Goal: Task Accomplishment & Management: Use online tool/utility

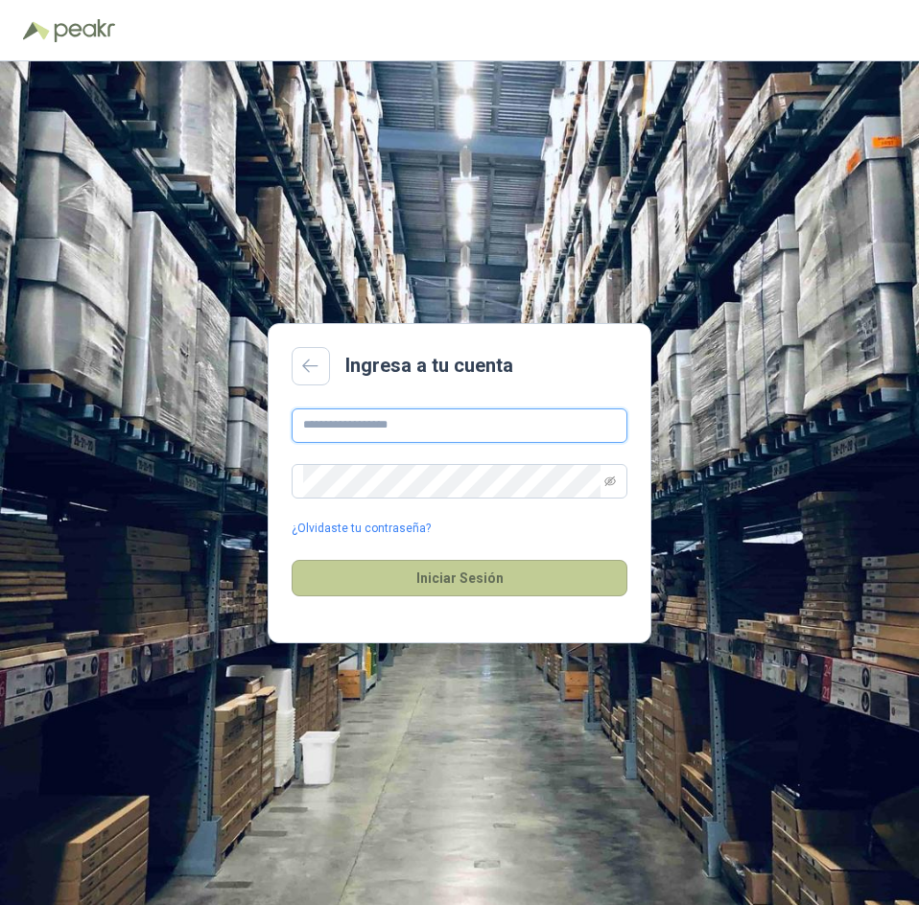
type input "**********"
click at [480, 571] on button "Iniciar Sesión" at bounding box center [460, 578] width 336 height 36
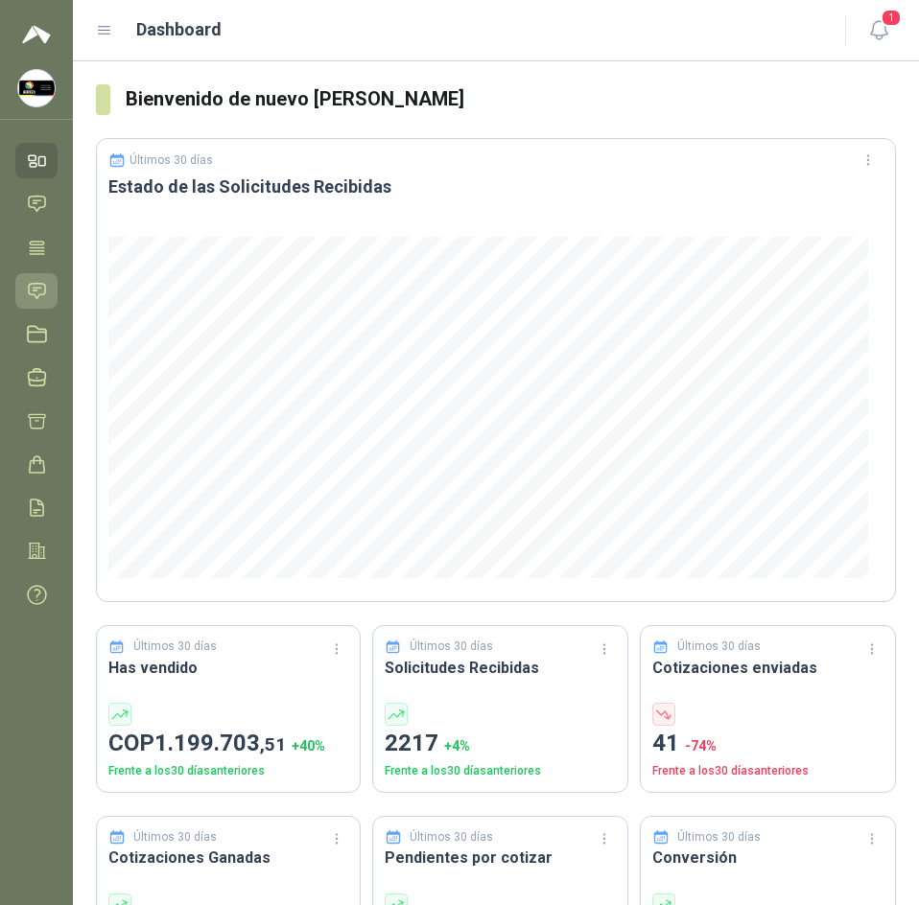
click at [36, 281] on icon at bounding box center [37, 291] width 20 height 20
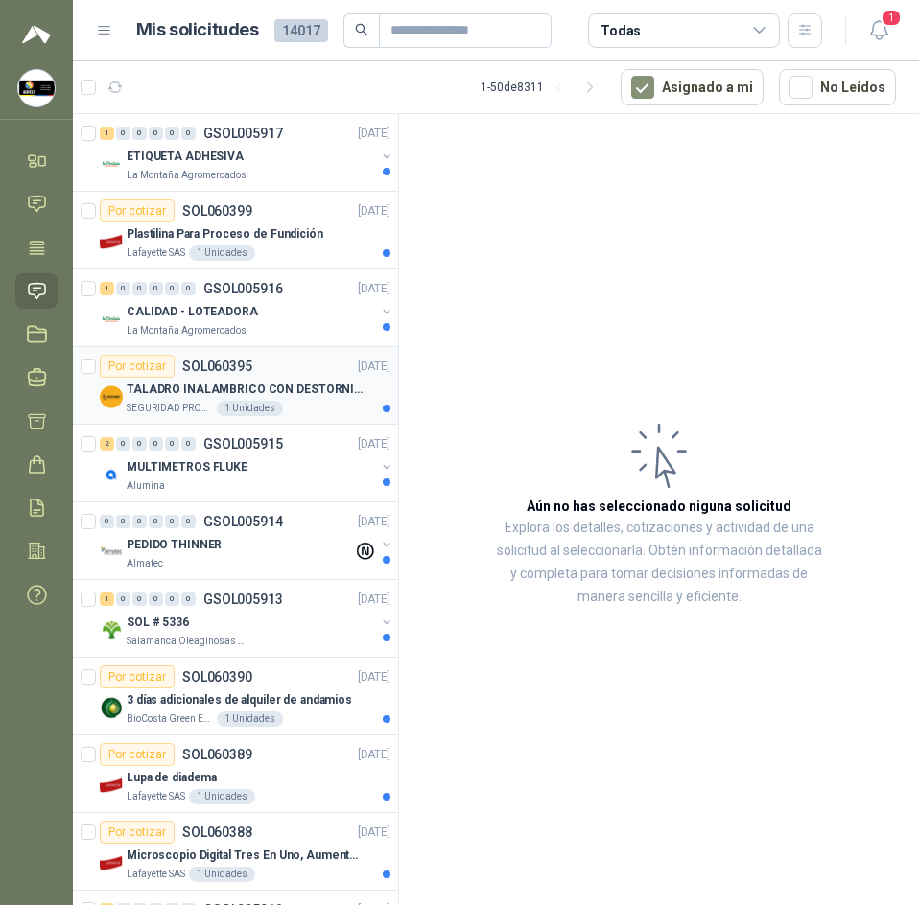
click at [194, 391] on p "TALADRO INALAMBRICO CON DESTORNILLADOR DE ESTRIA" at bounding box center [246, 390] width 239 height 18
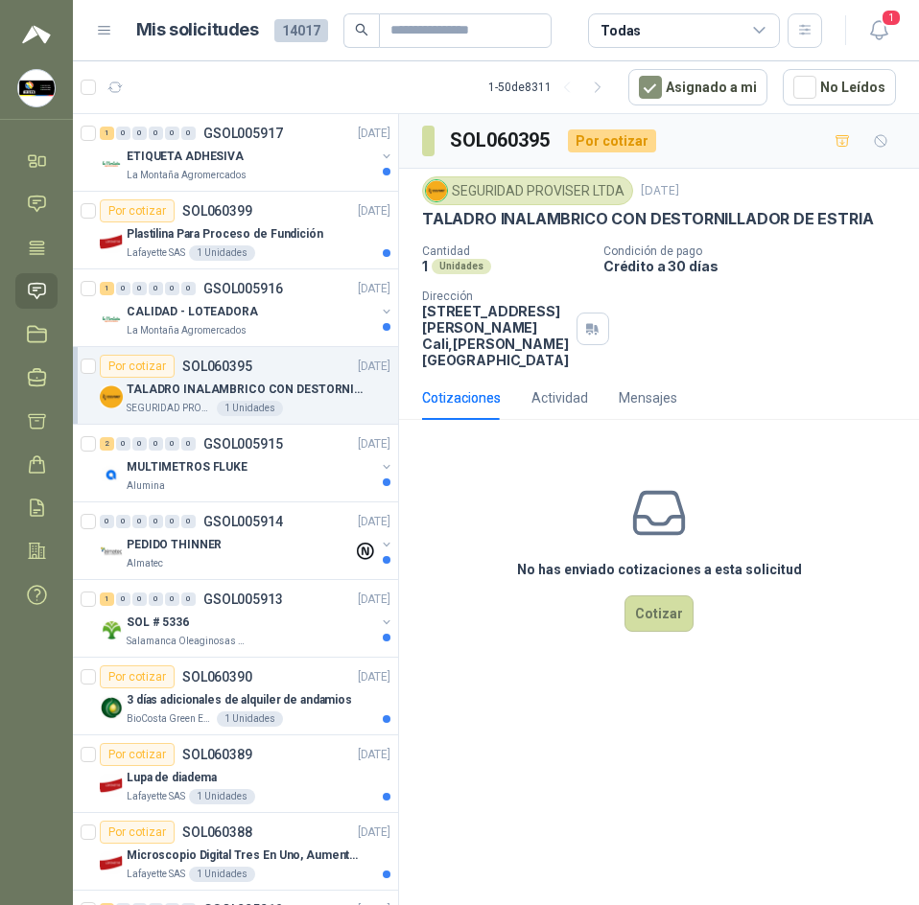
click at [534, 210] on p "TALADRO INALAMBRICO CON DESTORNILLADOR DE ESTRIA" at bounding box center [647, 219] width 451 height 20
click at [547, 216] on p "TALADRO INALAMBRICO CON DESTORNILLADOR DE ESTRIA" at bounding box center [647, 219] width 451 height 20
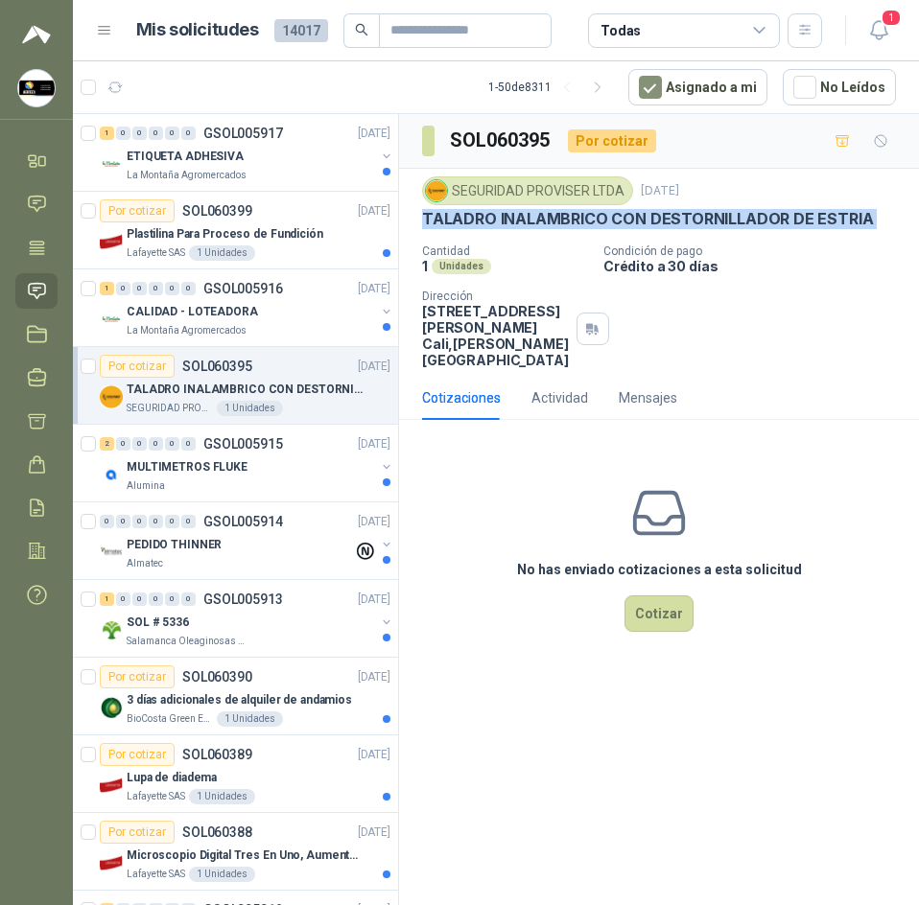
click at [547, 216] on p "TALADRO INALAMBRICO CON DESTORNILLADOR DE ESTRIA" at bounding box center [647, 219] width 451 height 20
click at [266, 148] on div "ETIQUETA ADHESIVA" at bounding box center [251, 156] width 248 height 23
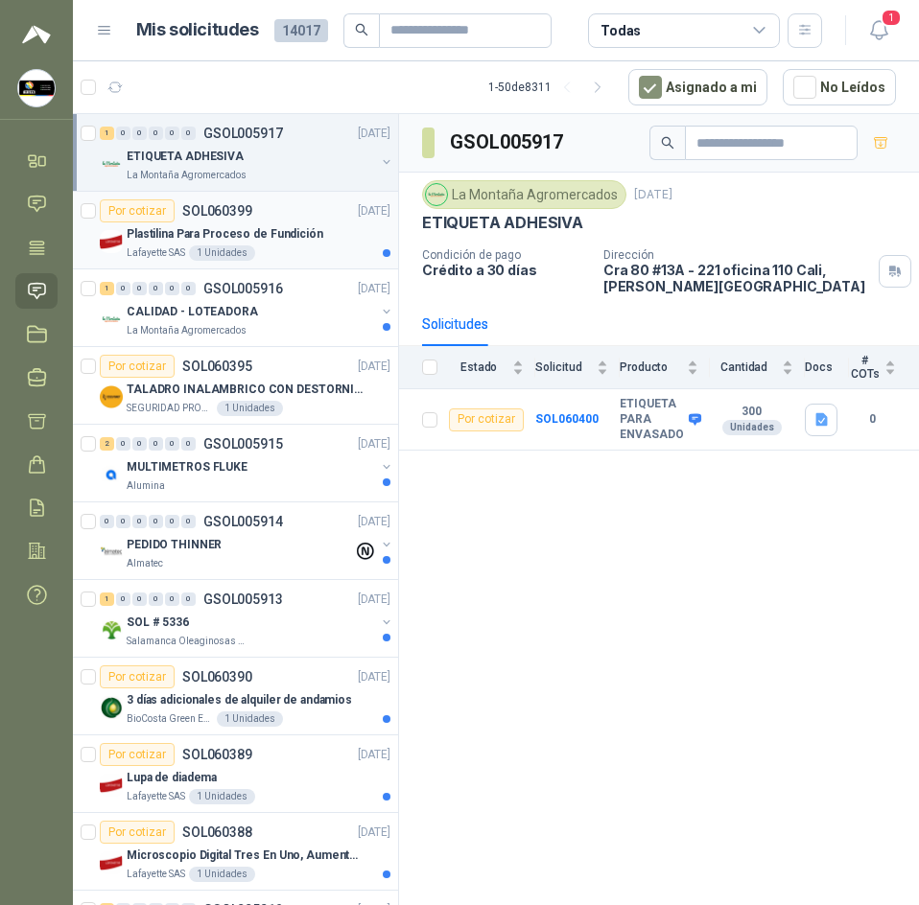
click at [330, 238] on div "Plastilina Para Proceso de Fundición" at bounding box center [259, 233] width 264 height 23
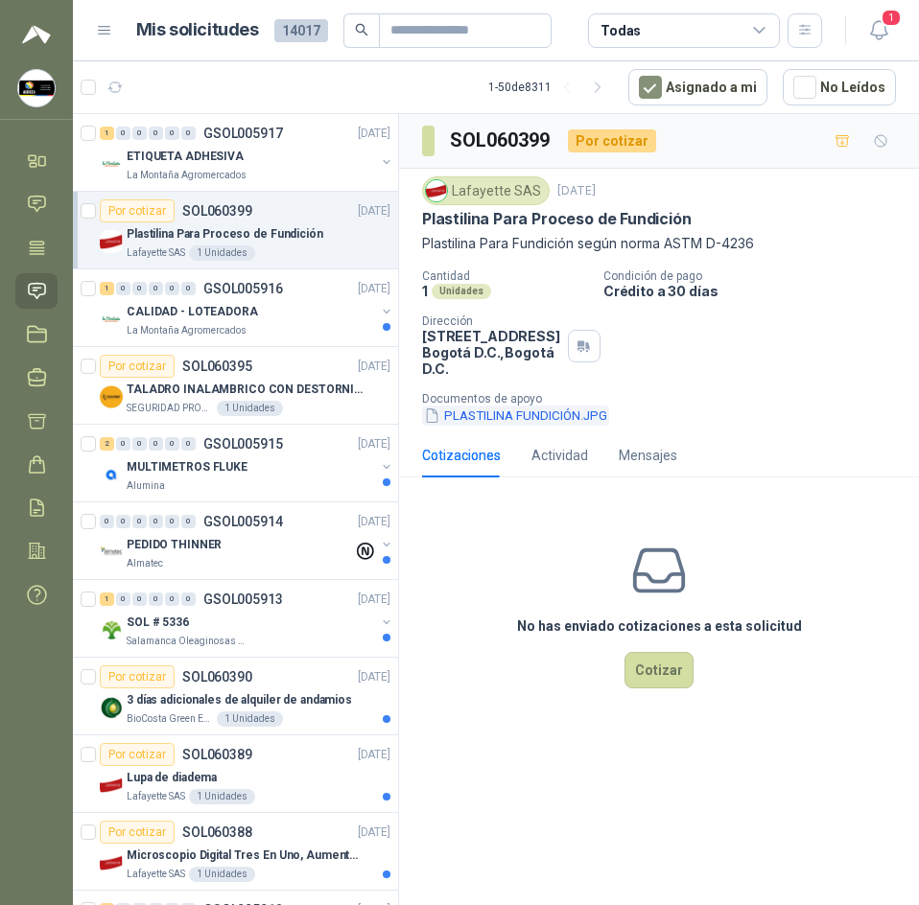
click at [592, 417] on button "PLASTILINA FUNDICIÓN.JPG" at bounding box center [515, 416] width 187 height 20
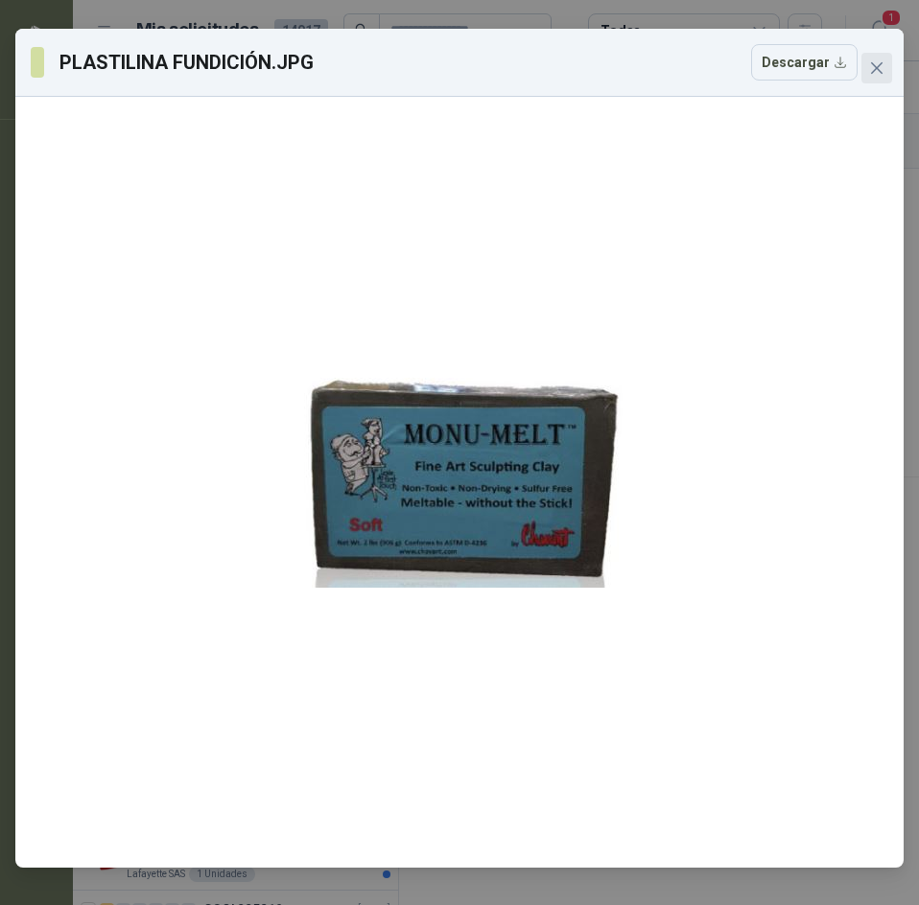
drag, startPoint x: 892, startPoint y: 87, endPoint x: 878, endPoint y: 69, distance: 22.6
click at [892, 85] on div "PLASTILINA FUNDICIÓN.JPG Descargar" at bounding box center [459, 63] width 888 height 68
click at [876, 69] on icon "close" at bounding box center [877, 68] width 12 height 12
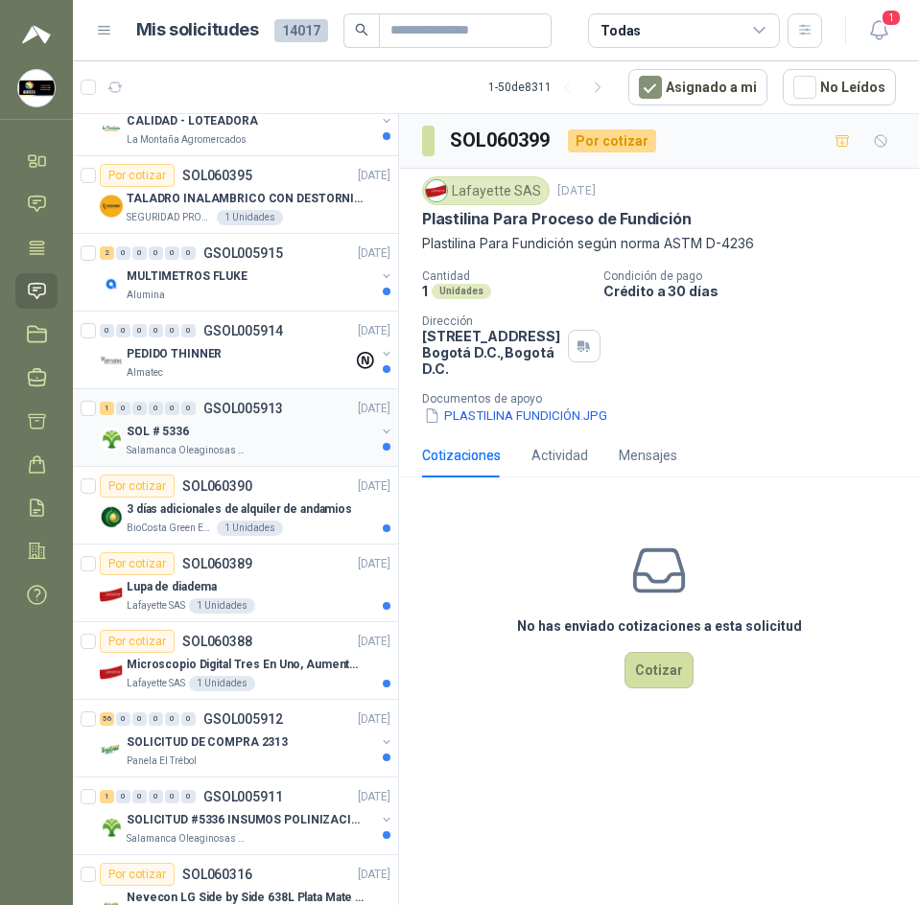
scroll to position [192, 0]
click at [259, 508] on p "3 días adicionales de alquiler de andamios" at bounding box center [239, 509] width 225 height 18
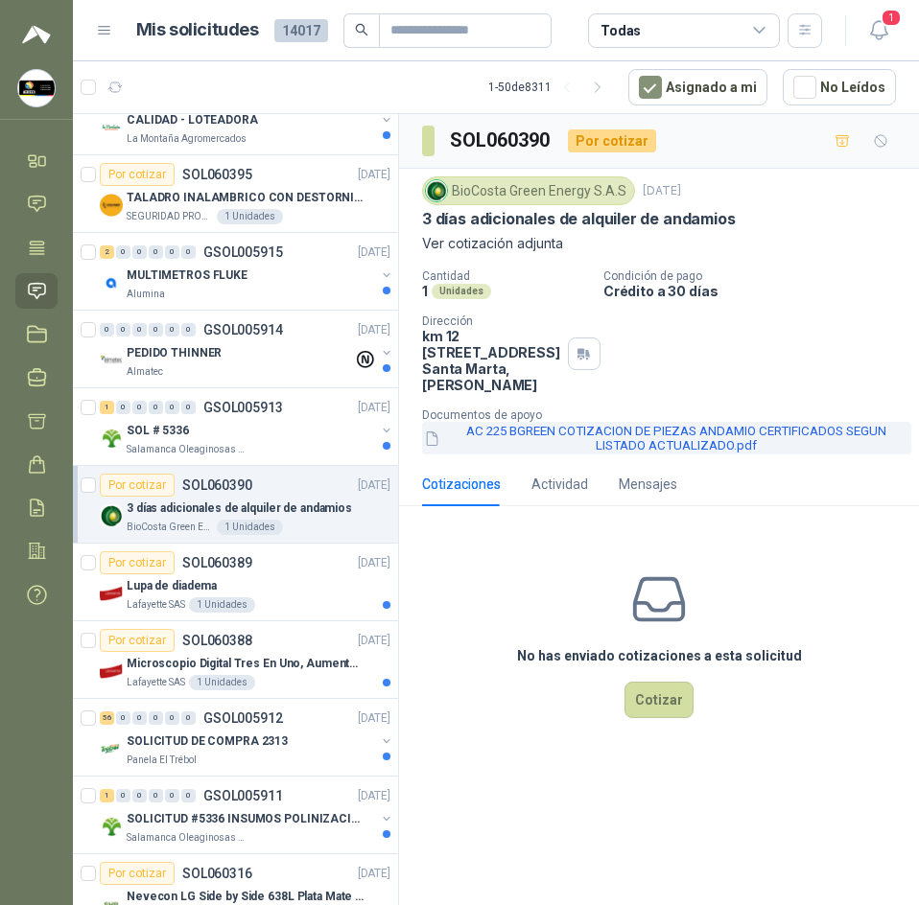
click at [637, 448] on button "AC 225 BGREEN COTIZACION DE PIEZAS ANDAMIO CERTIFICADOS SEGUN LISTADO ACTUALIZA…" at bounding box center [666, 438] width 489 height 33
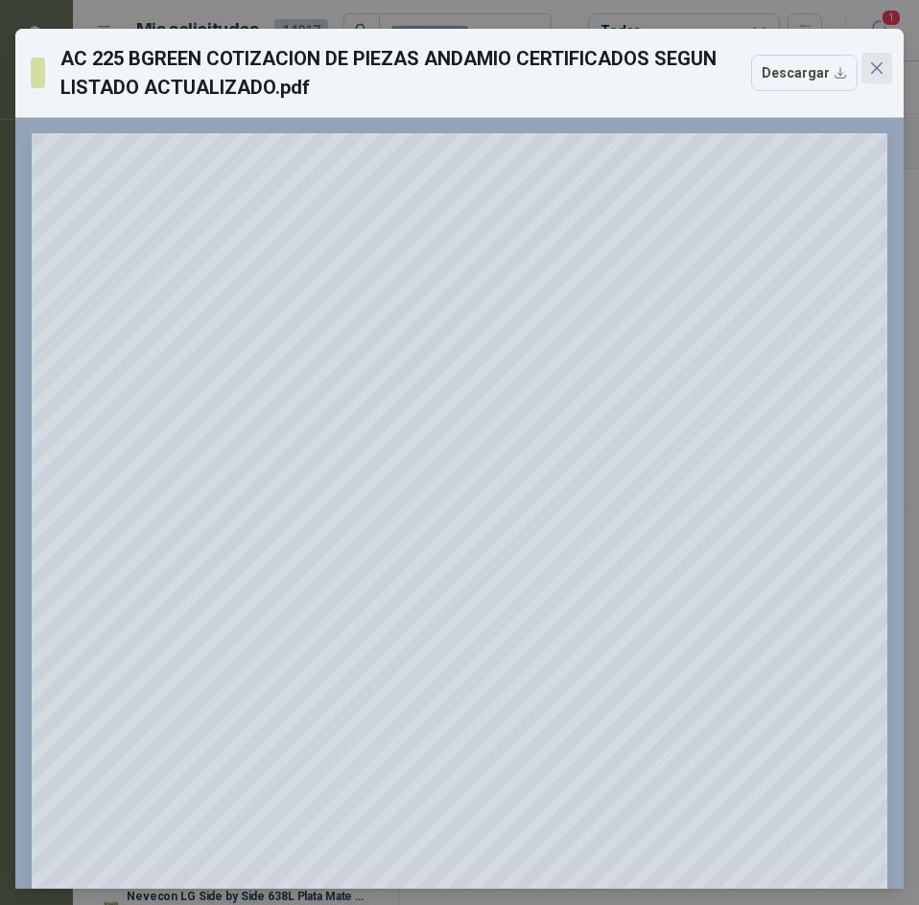
click at [873, 76] on button "Close" at bounding box center [876, 68] width 31 height 31
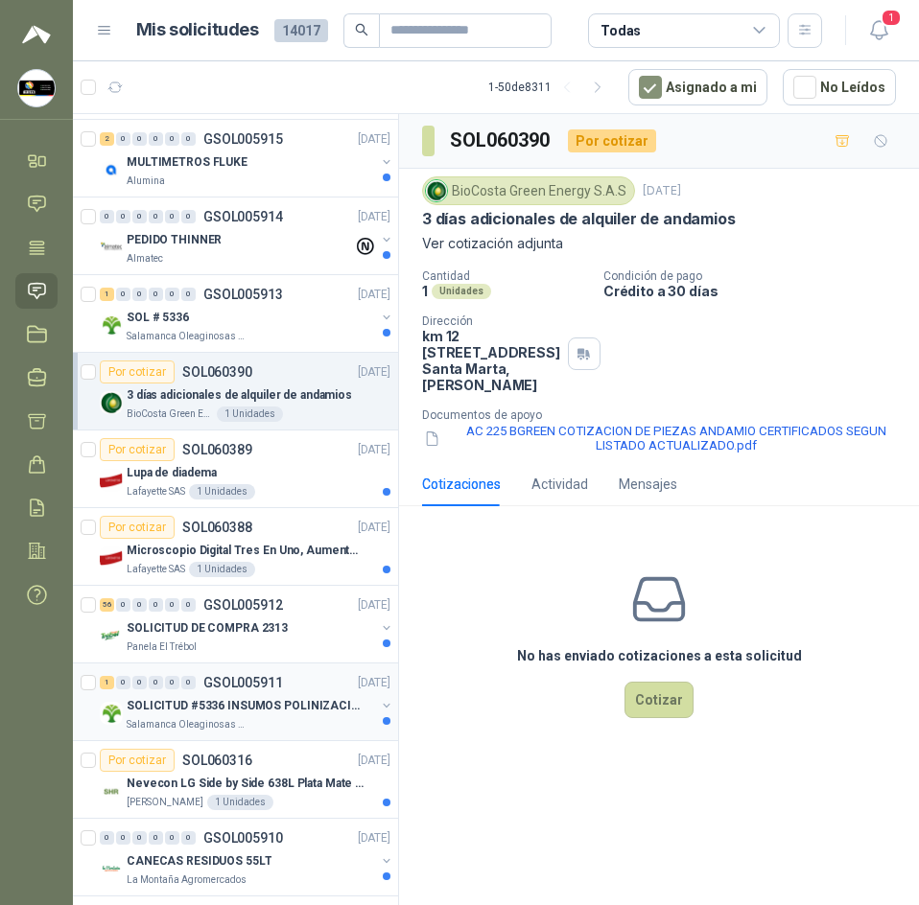
scroll to position [479, 0]
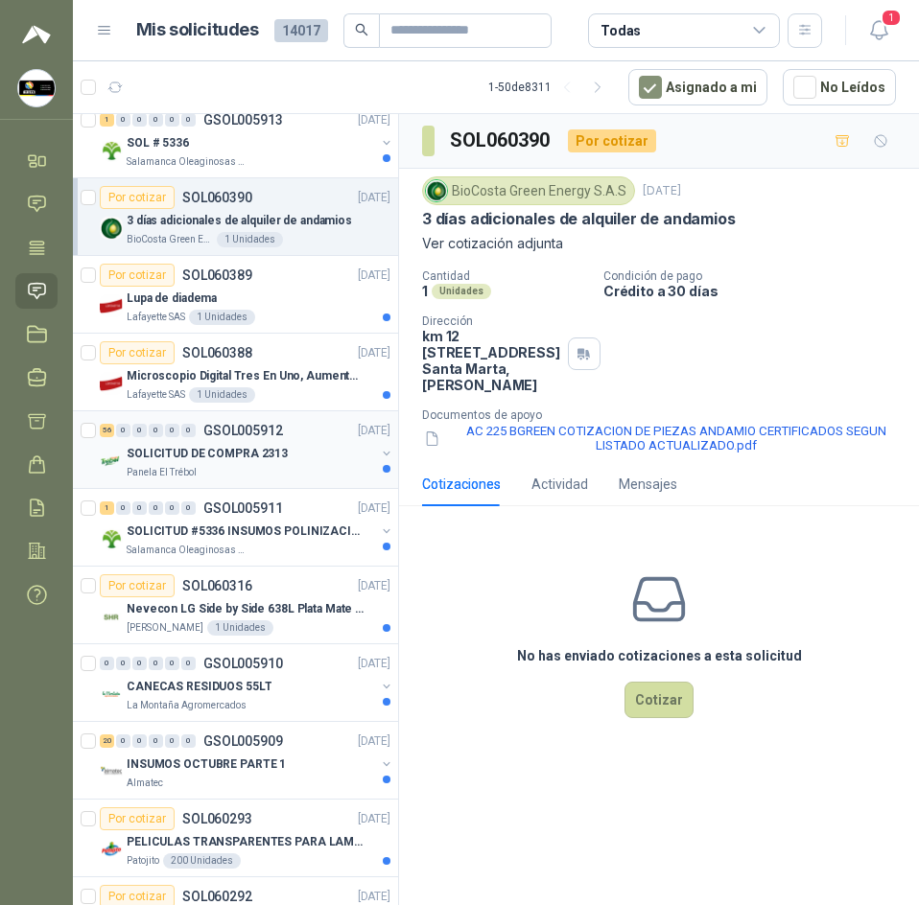
click at [209, 445] on p "SOLICITUD DE COMPRA 2313" at bounding box center [207, 454] width 161 height 18
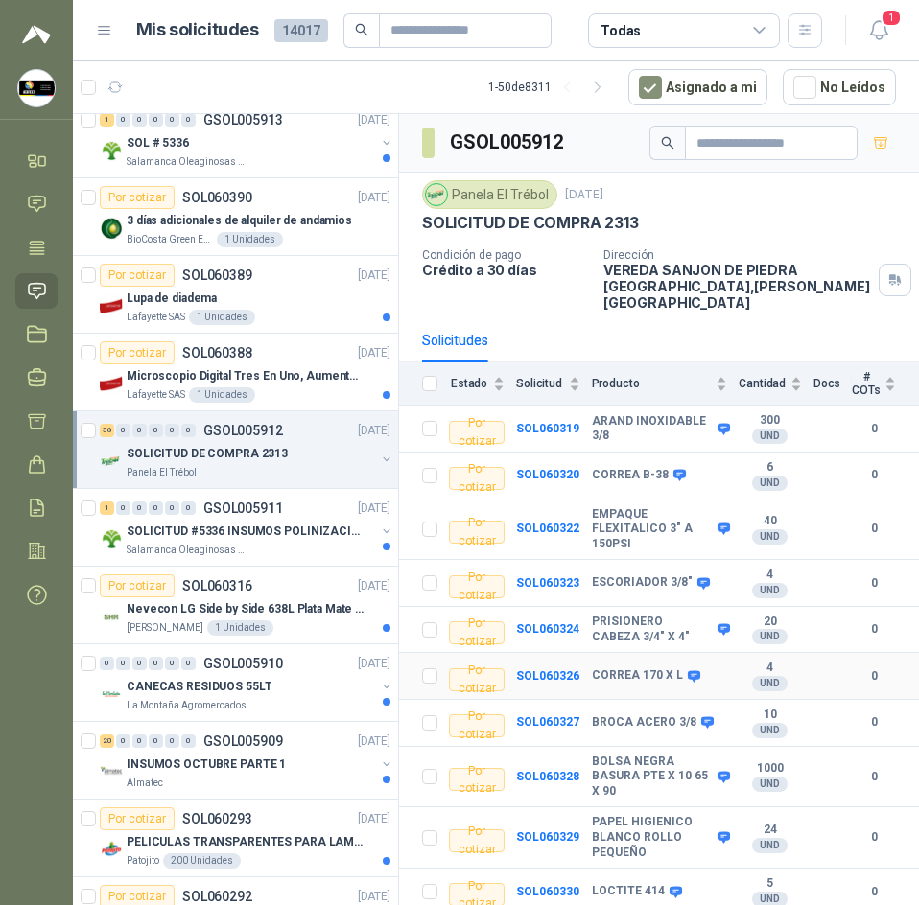
scroll to position [288, 0]
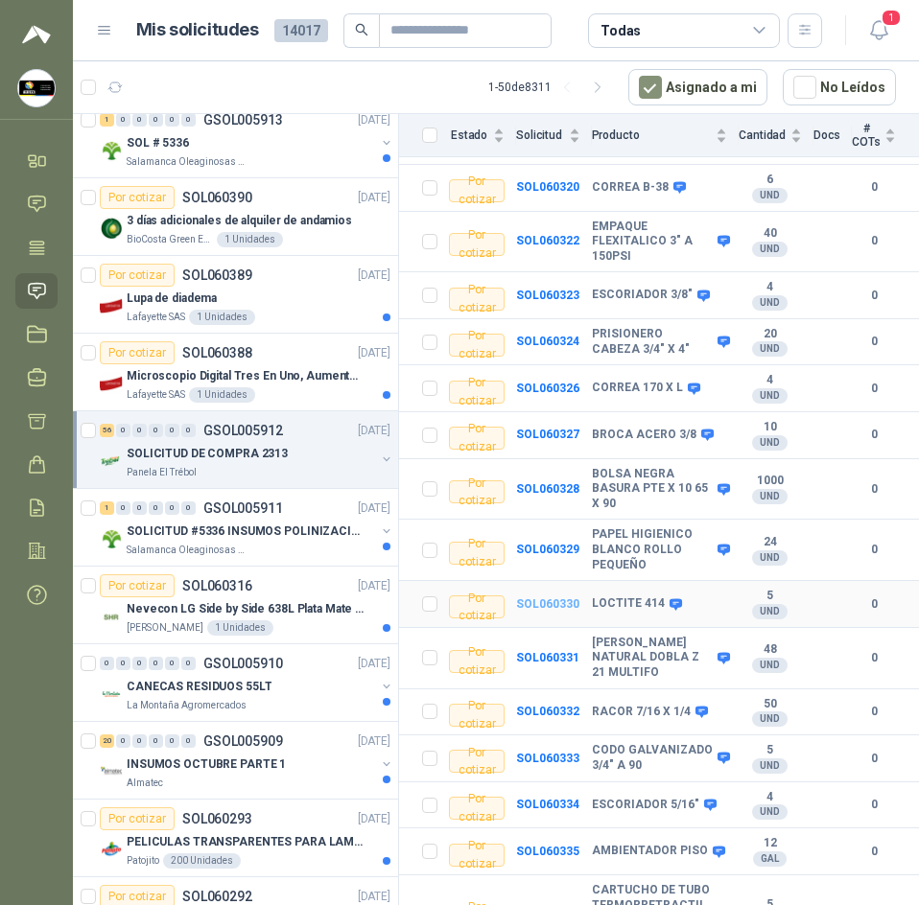
click at [547, 597] on b "SOL060330" at bounding box center [547, 603] width 63 height 13
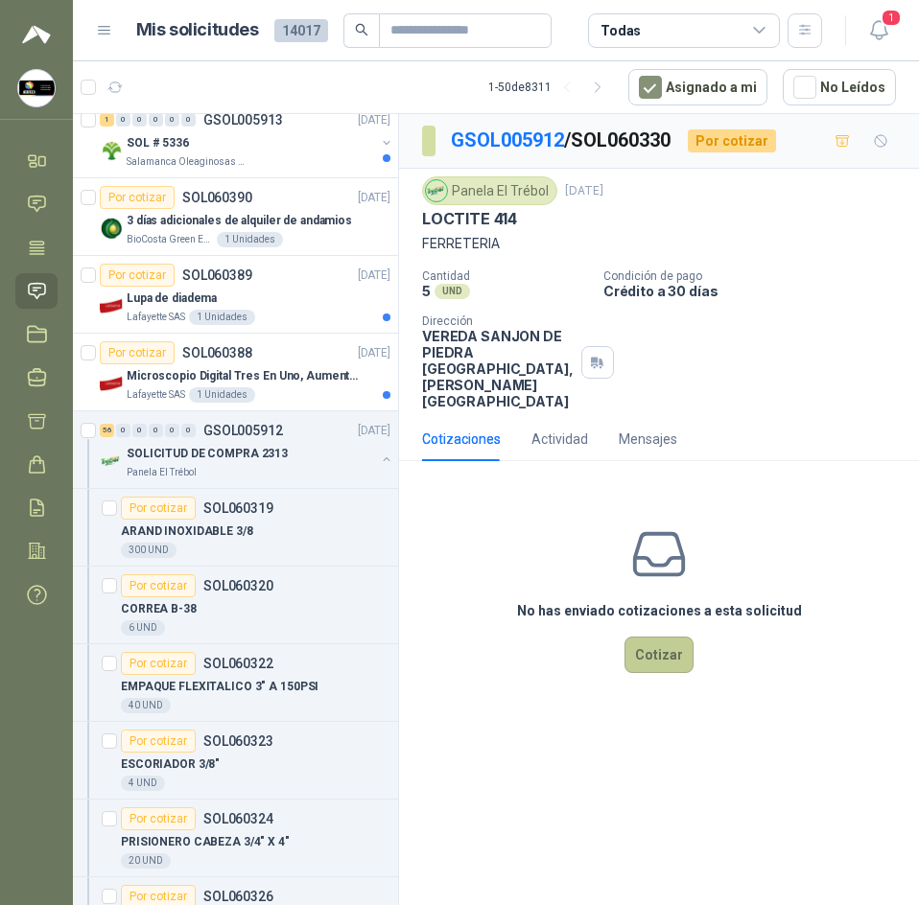
click at [664, 641] on button "Cotizar" at bounding box center [658, 655] width 69 height 36
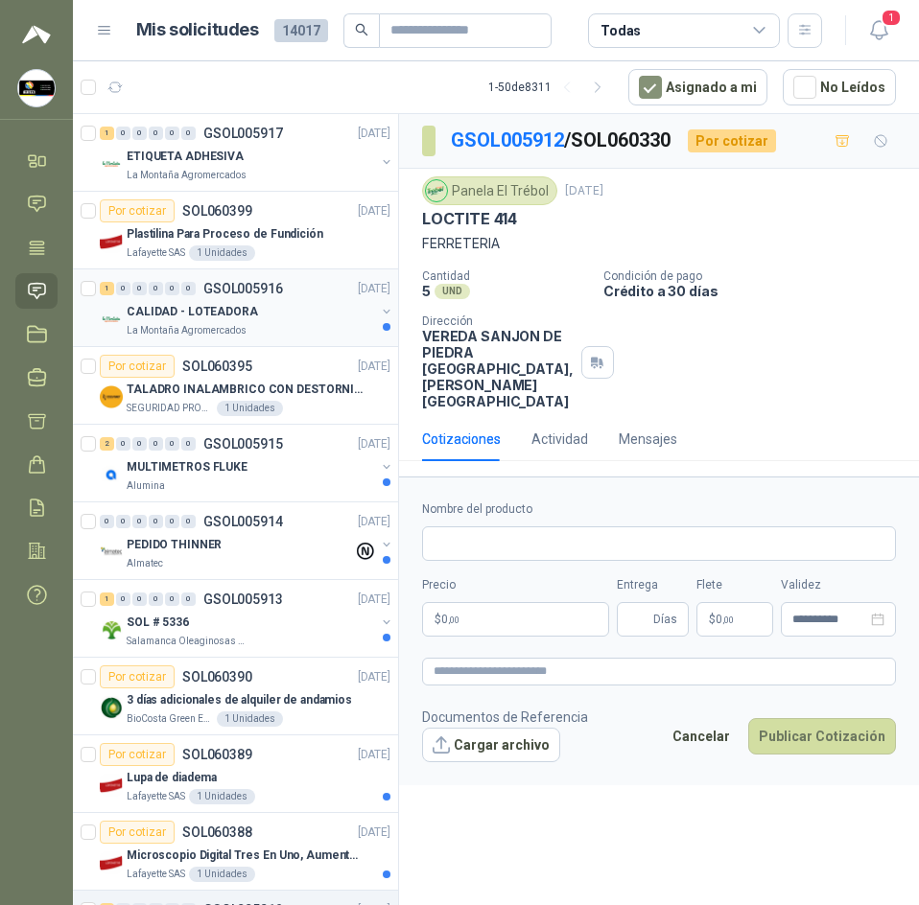
click at [277, 310] on div "CALIDAD - LOTEADORA" at bounding box center [251, 311] width 248 height 23
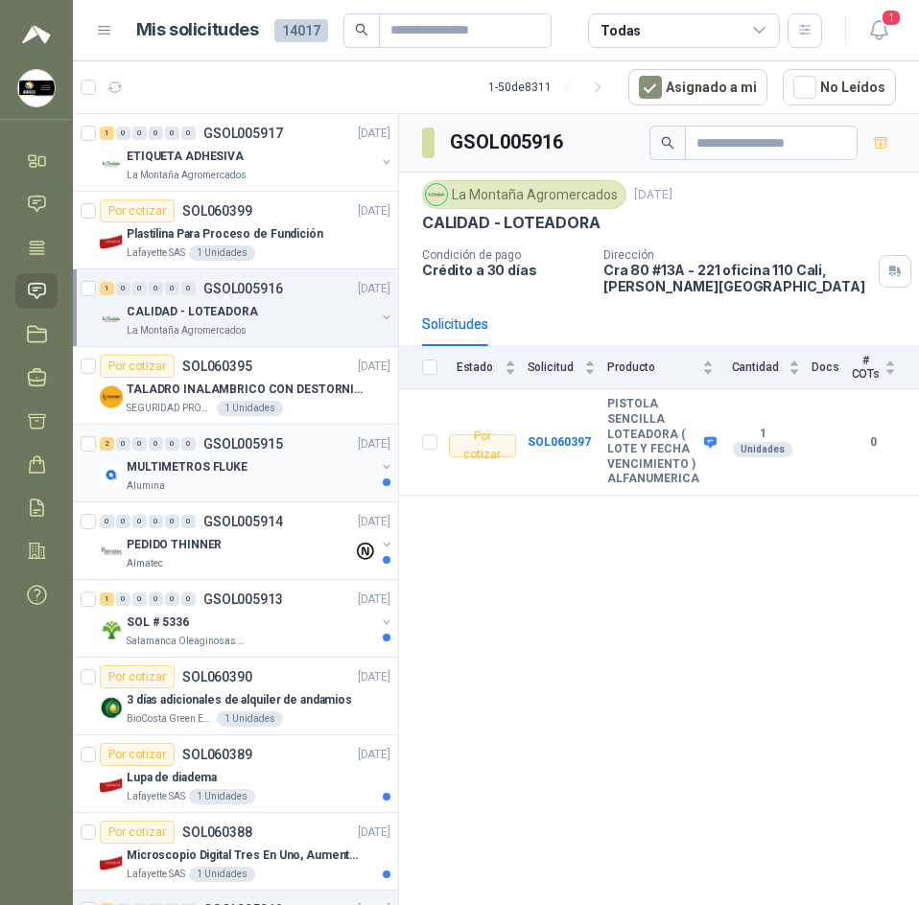
click at [240, 458] on p "MULTIMETROS FLUKE" at bounding box center [187, 467] width 121 height 18
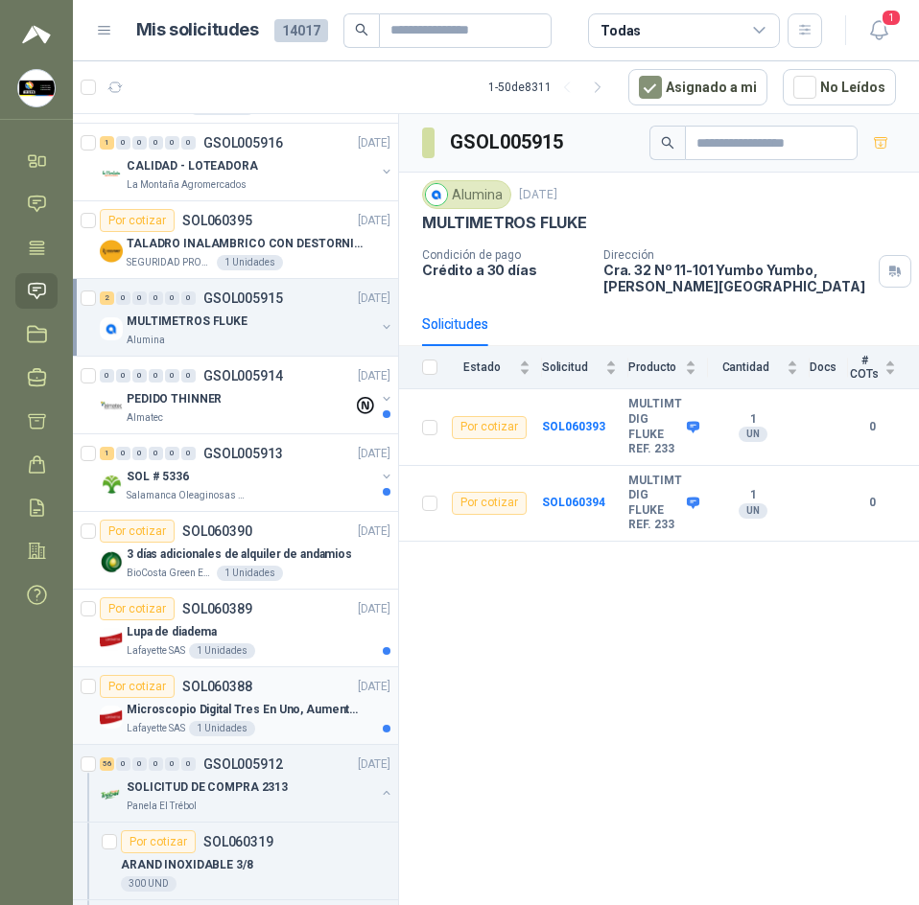
scroll to position [192, 0]
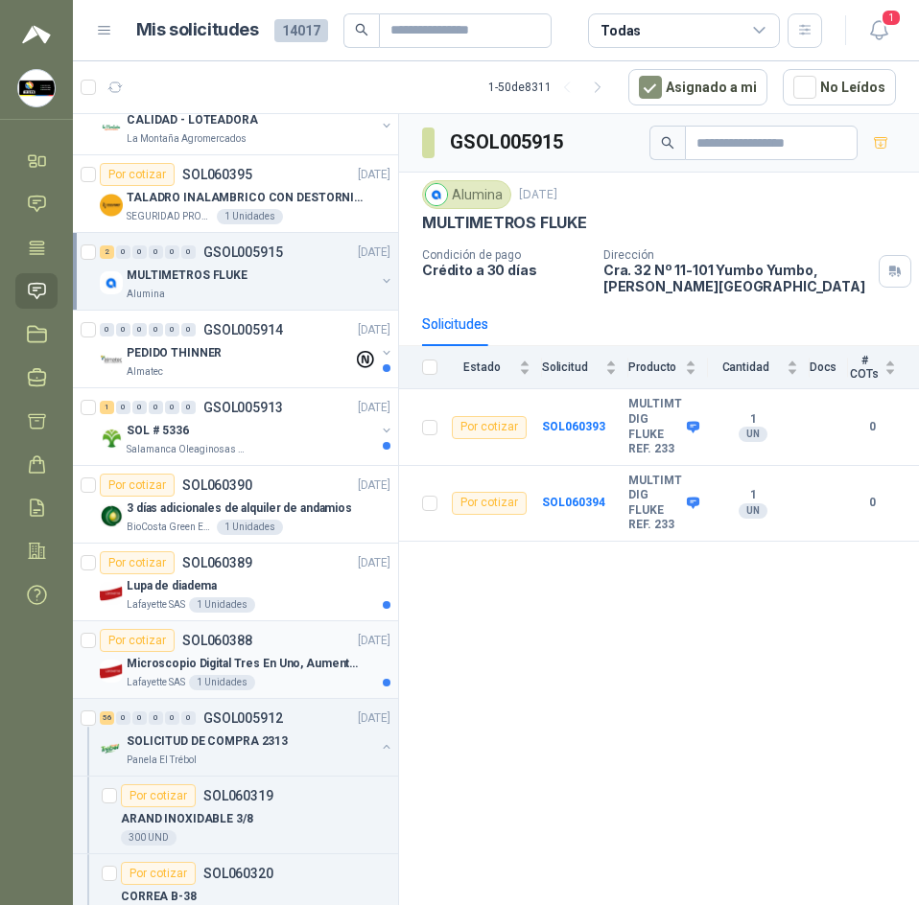
click at [312, 672] on p "Microscopio Digital Tres En Uno, Aumento De 1000x" at bounding box center [246, 664] width 239 height 18
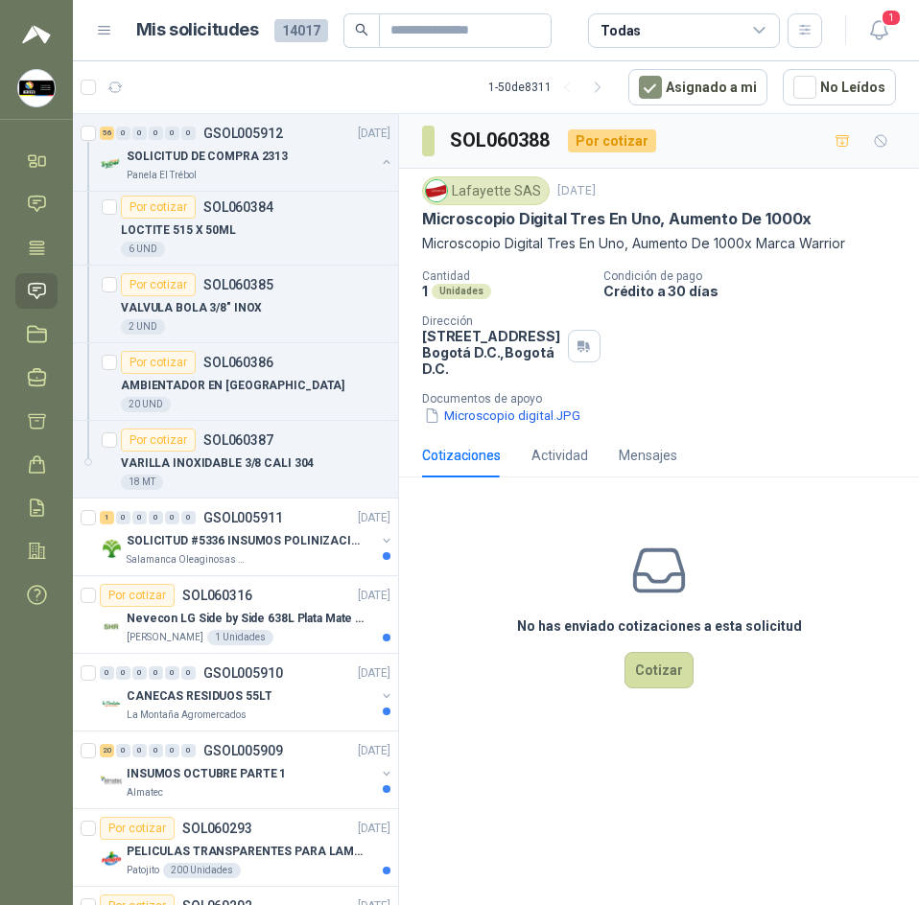
scroll to position [4987, 0]
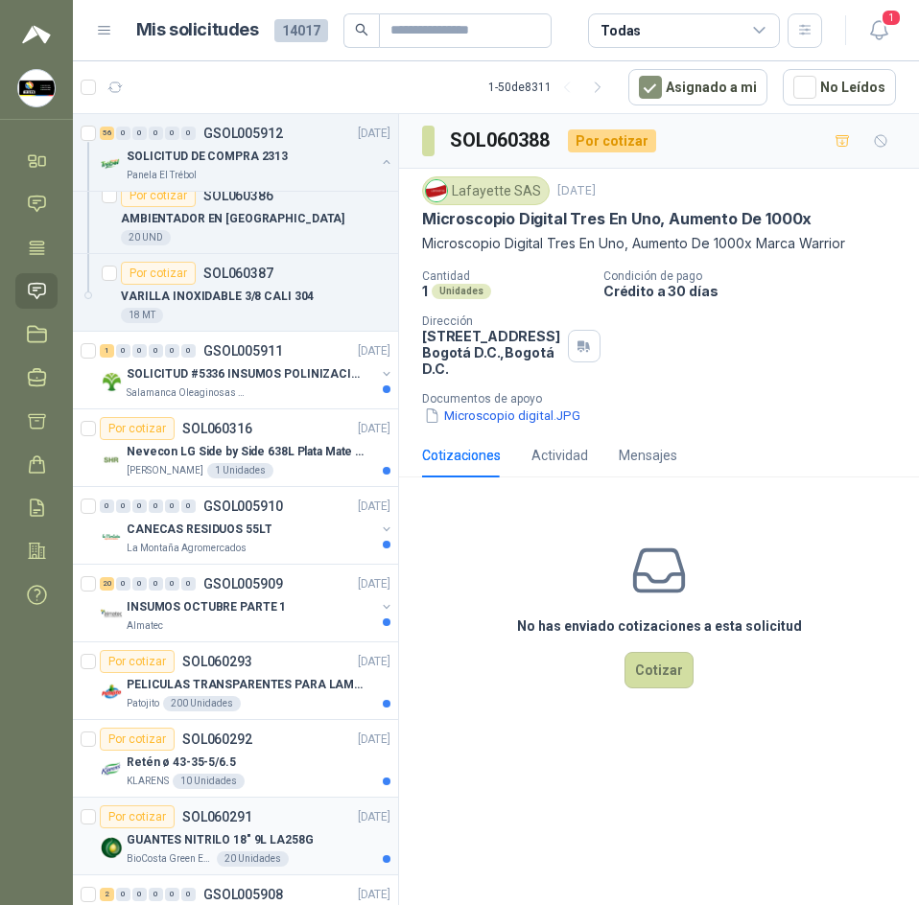
click at [285, 828] on div "Por cotizar SOL060291 06/10/25" at bounding box center [245, 817] width 291 height 23
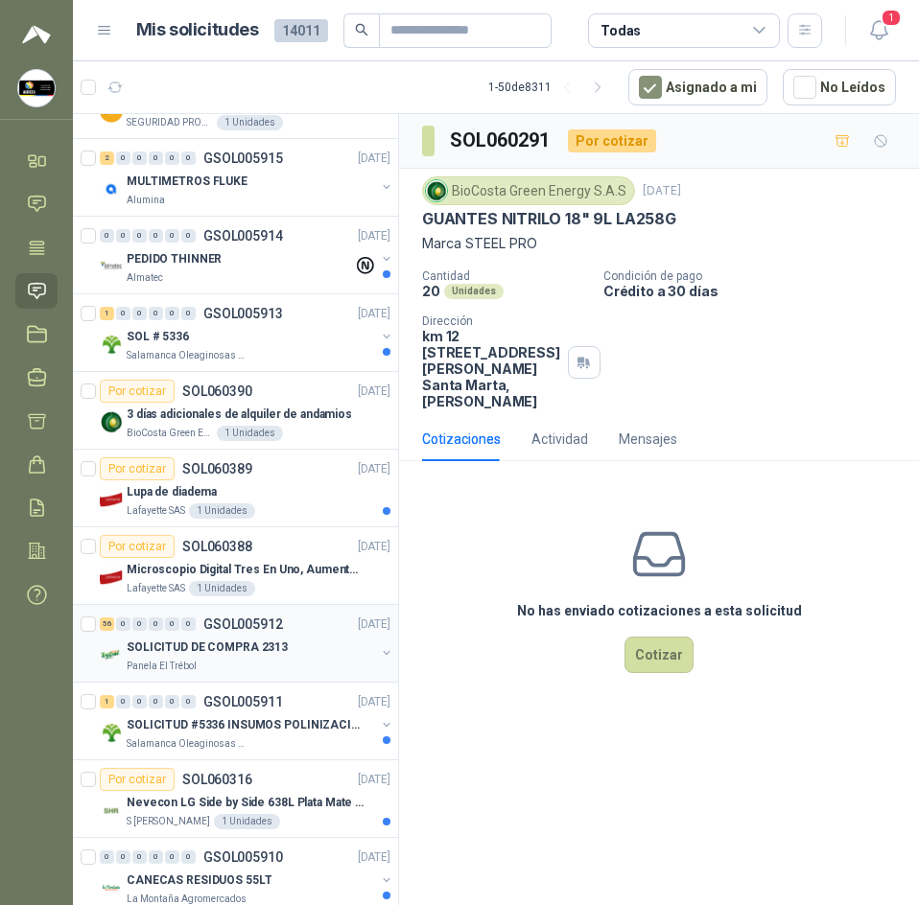
scroll to position [288, 0]
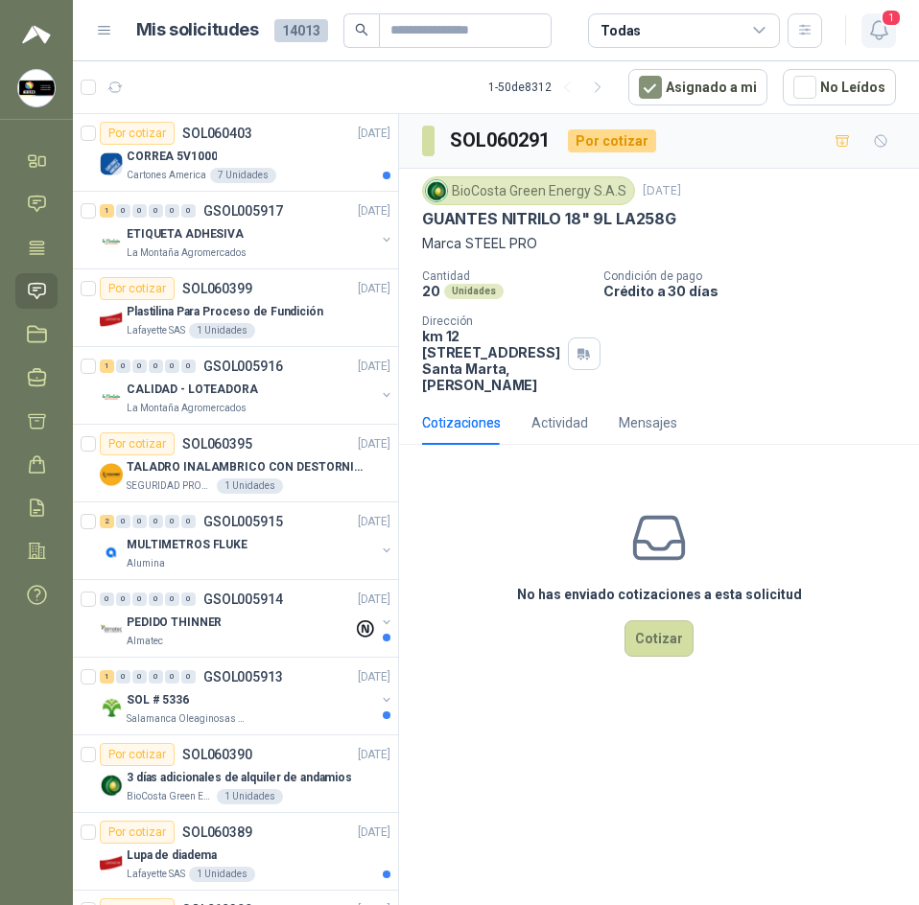
click at [871, 25] on icon "button" at bounding box center [879, 30] width 24 height 24
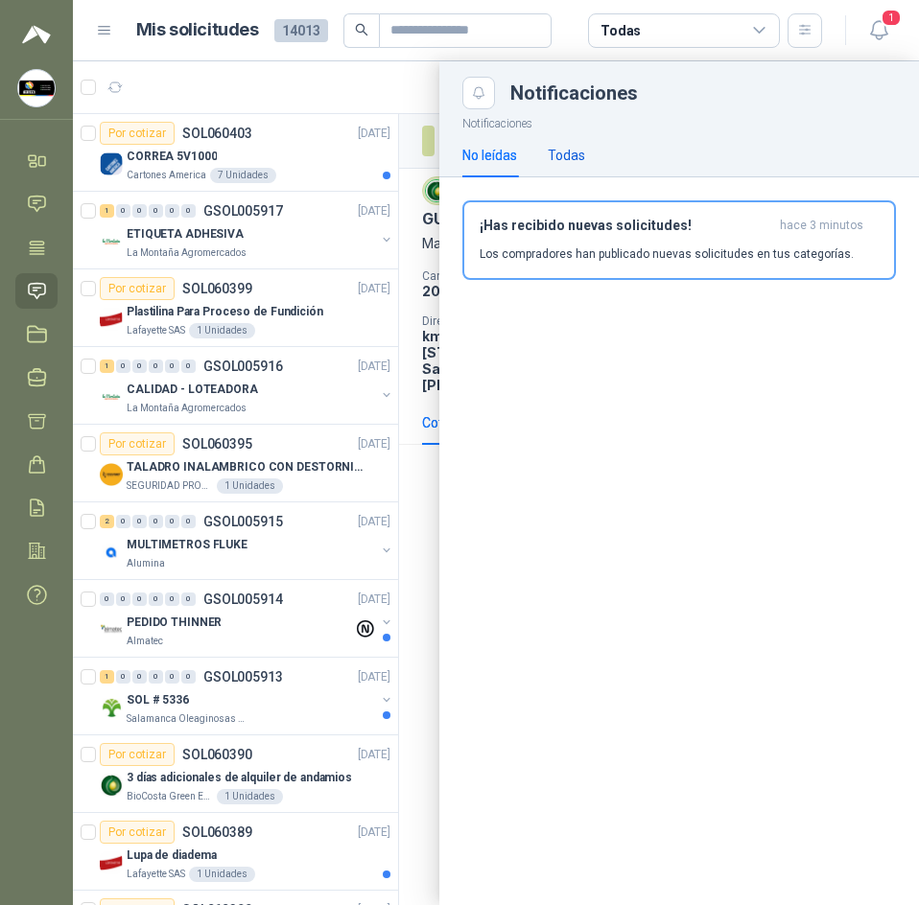
click at [561, 155] on div "Todas" at bounding box center [566, 155] width 37 height 21
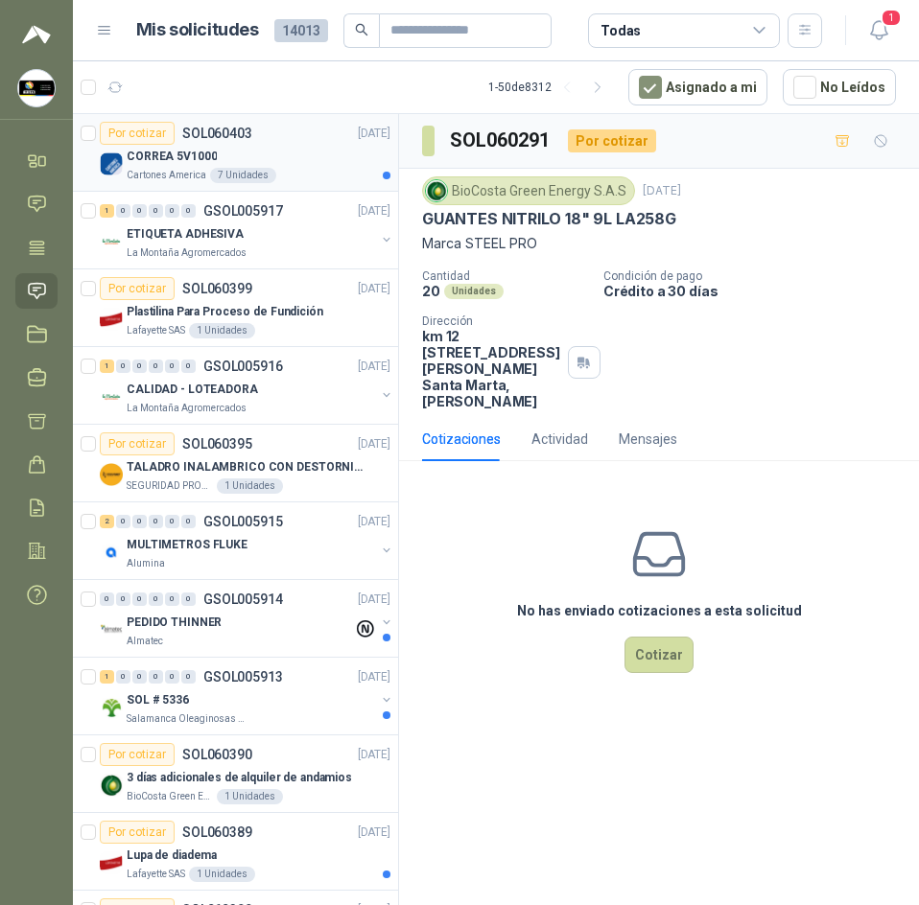
click at [182, 134] on p "SOL060403" at bounding box center [217, 133] width 70 height 13
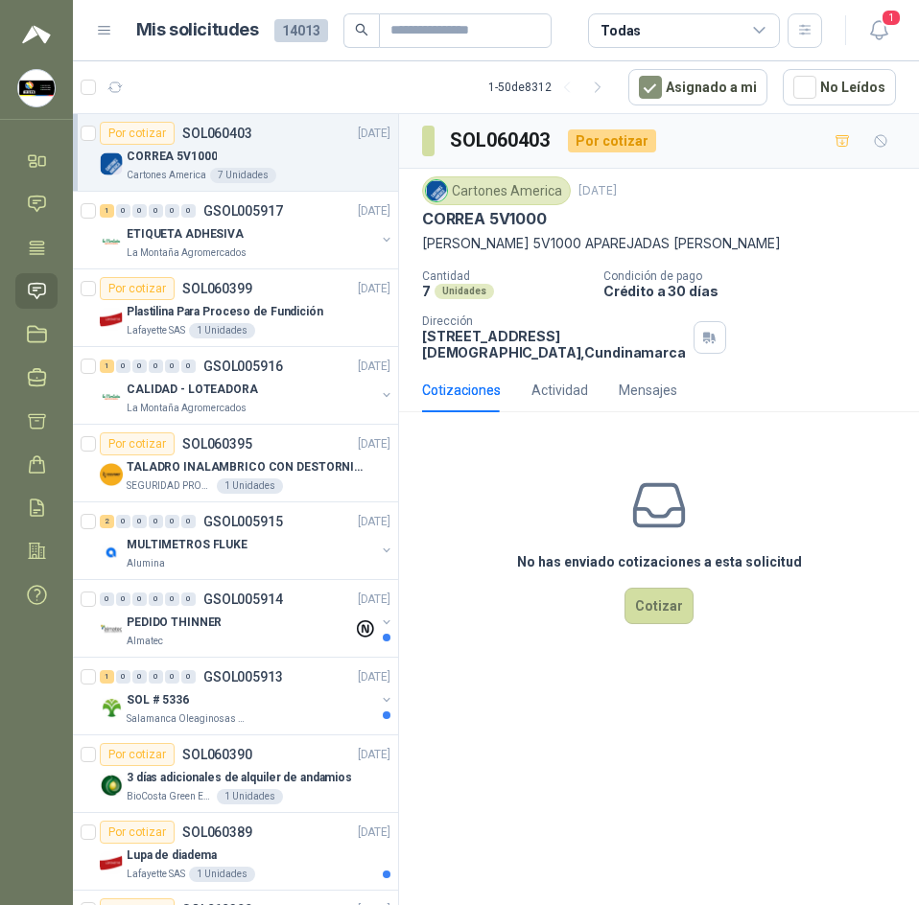
click at [503, 215] on p "CORREA 5V1000" at bounding box center [484, 219] width 125 height 20
copy p "CORREA 5V1000"
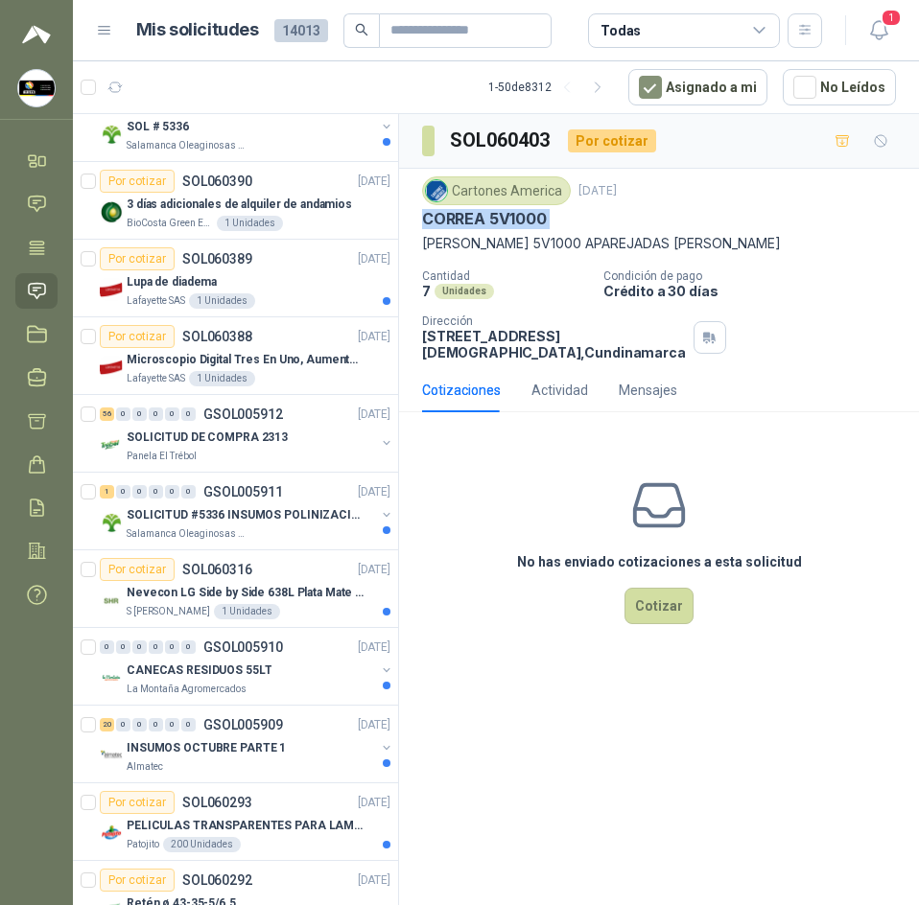
scroll to position [575, 0]
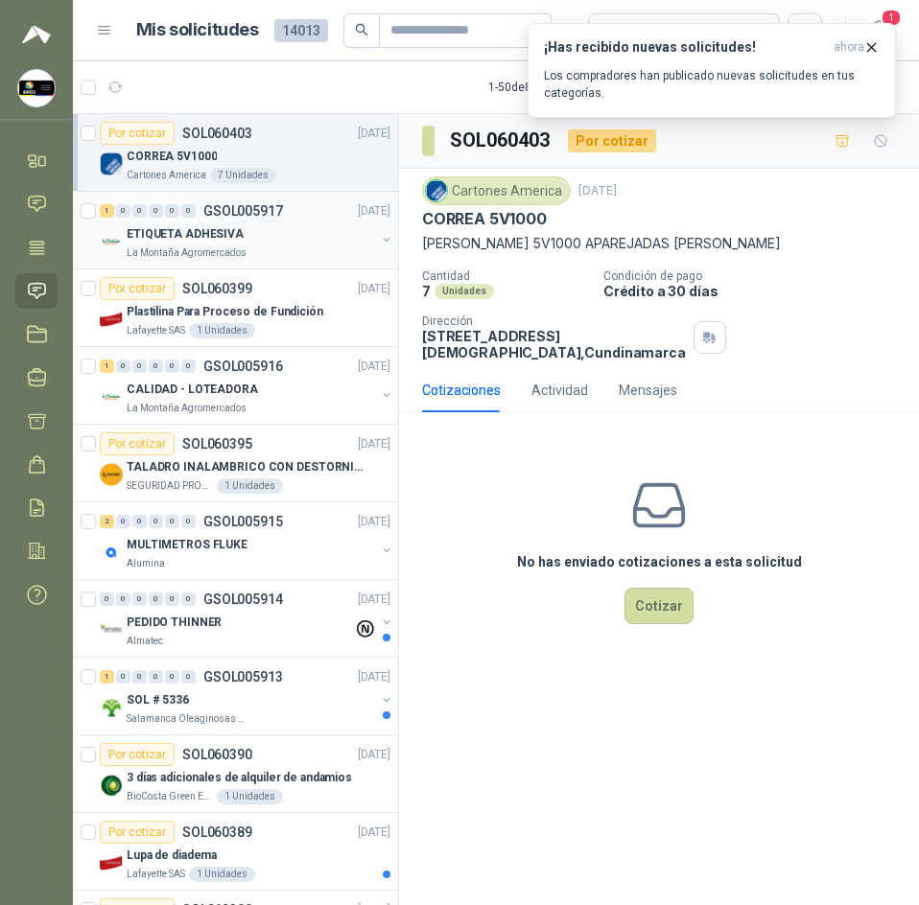
click at [264, 207] on p "GSOL005917" at bounding box center [243, 210] width 80 height 13
click at [262, 222] on div "ETIQUETA ADHESIVA" at bounding box center [251, 233] width 248 height 23
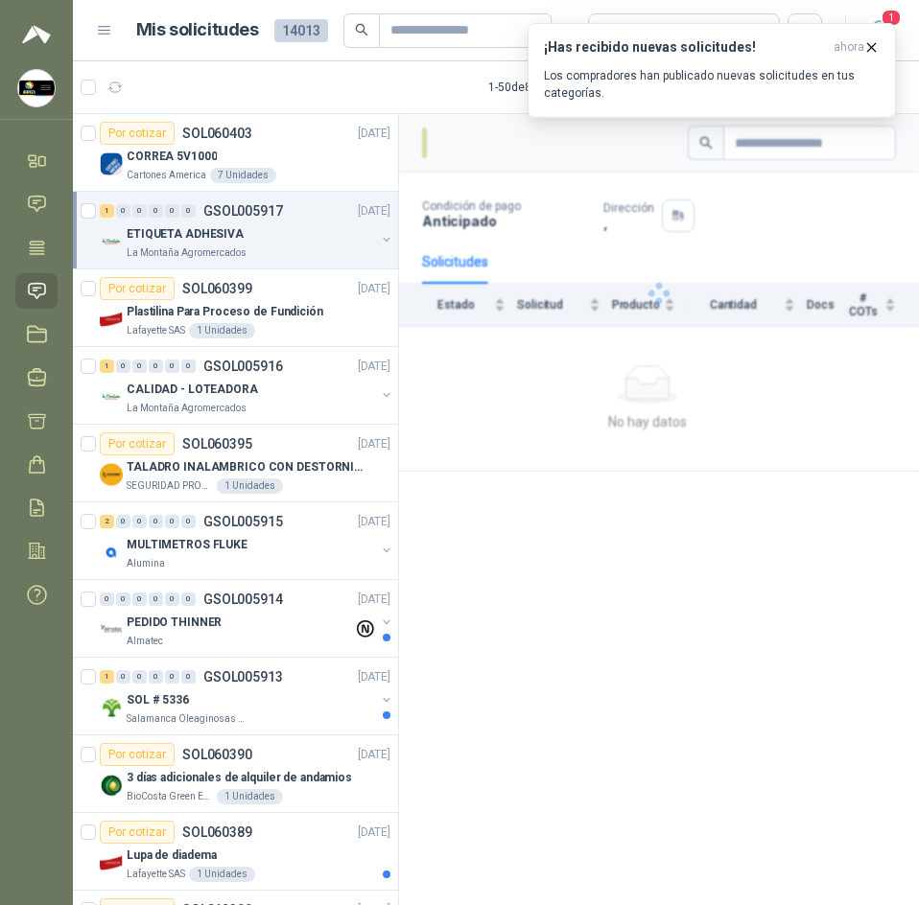
click at [281, 240] on div "ETIQUETA ADHESIVA" at bounding box center [251, 233] width 248 height 23
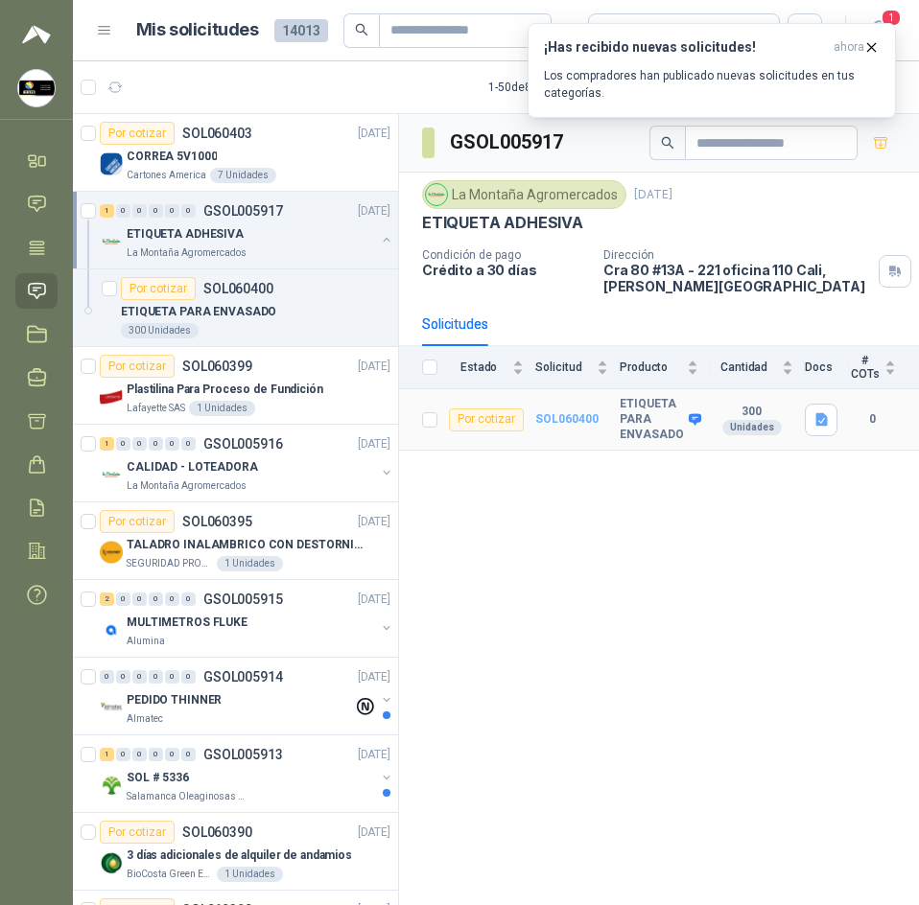
click at [561, 414] on b "SOL060400" at bounding box center [566, 418] width 63 height 13
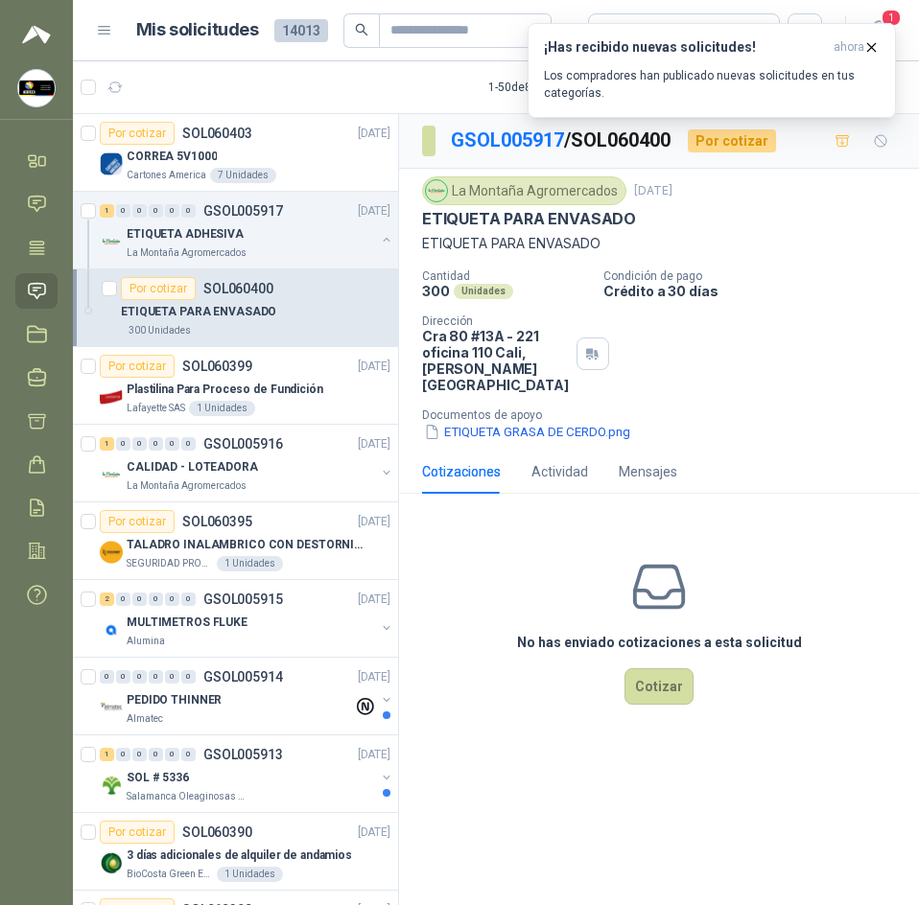
click at [561, 422] on button "ETIQUETA GRASA DE CERDO.png" at bounding box center [527, 432] width 210 height 20
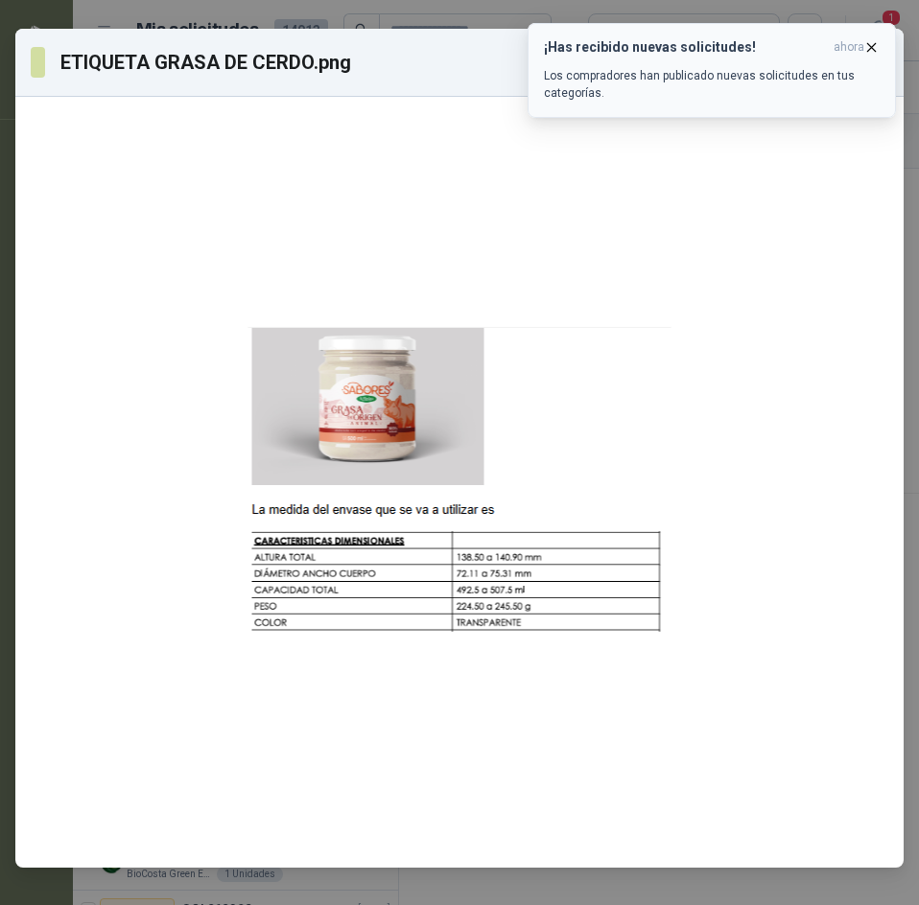
click at [869, 48] on icon "button" at bounding box center [871, 47] width 16 height 16
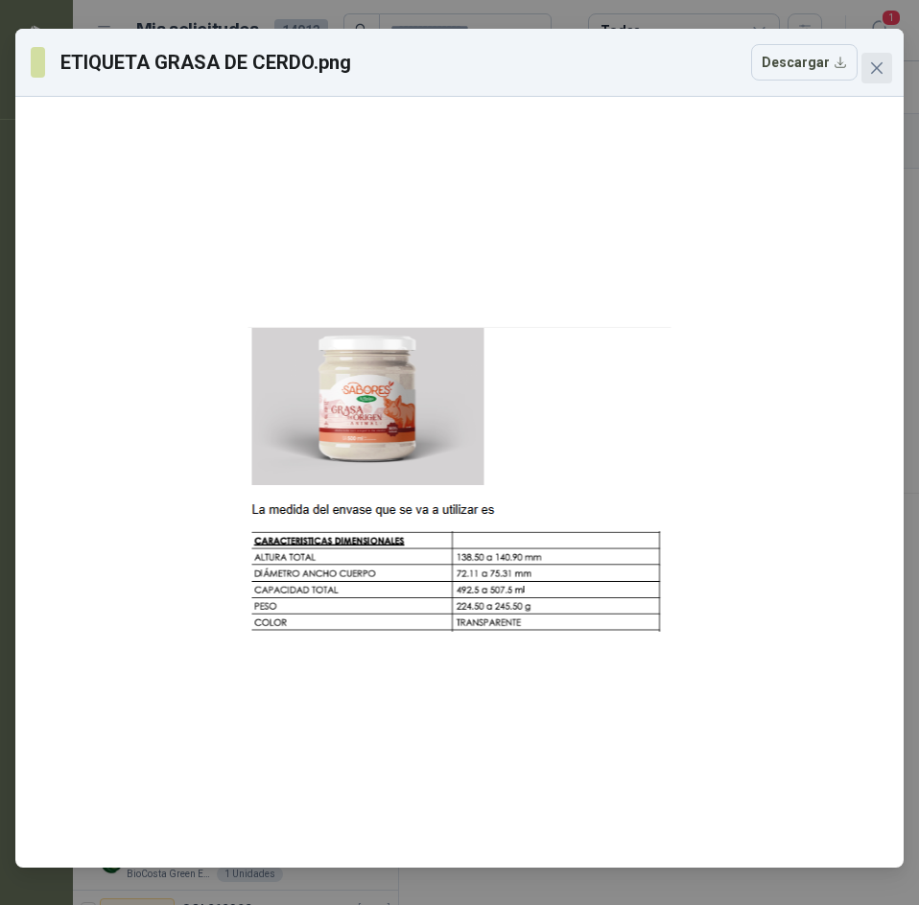
click at [869, 58] on button "Close" at bounding box center [876, 68] width 31 height 31
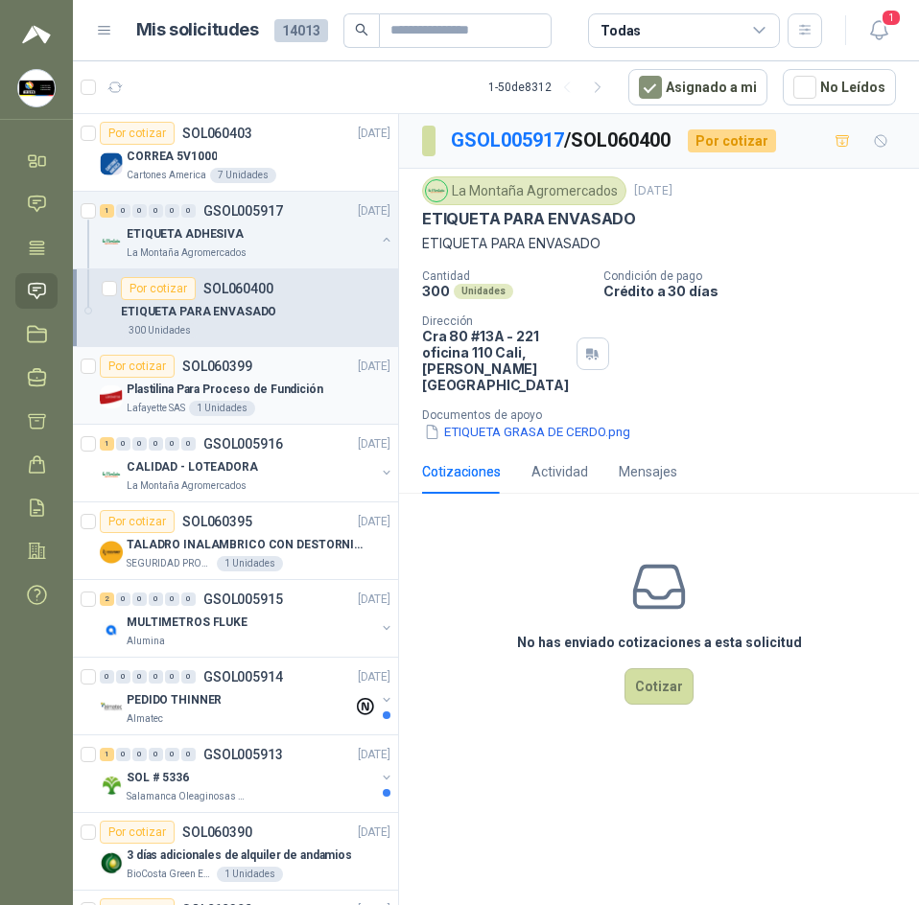
click at [306, 391] on p "Plastilina Para Proceso de Fundición" at bounding box center [225, 390] width 197 height 18
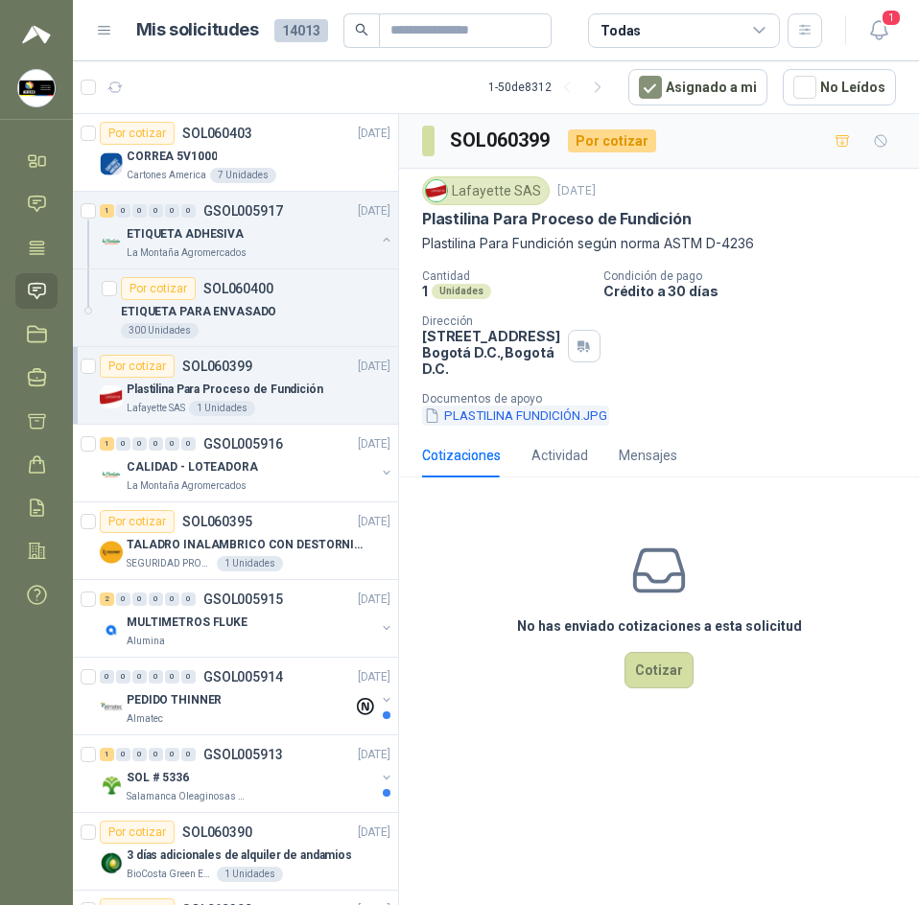
click at [555, 423] on button "PLASTILINA FUNDICIÓN.JPG" at bounding box center [515, 416] width 187 height 20
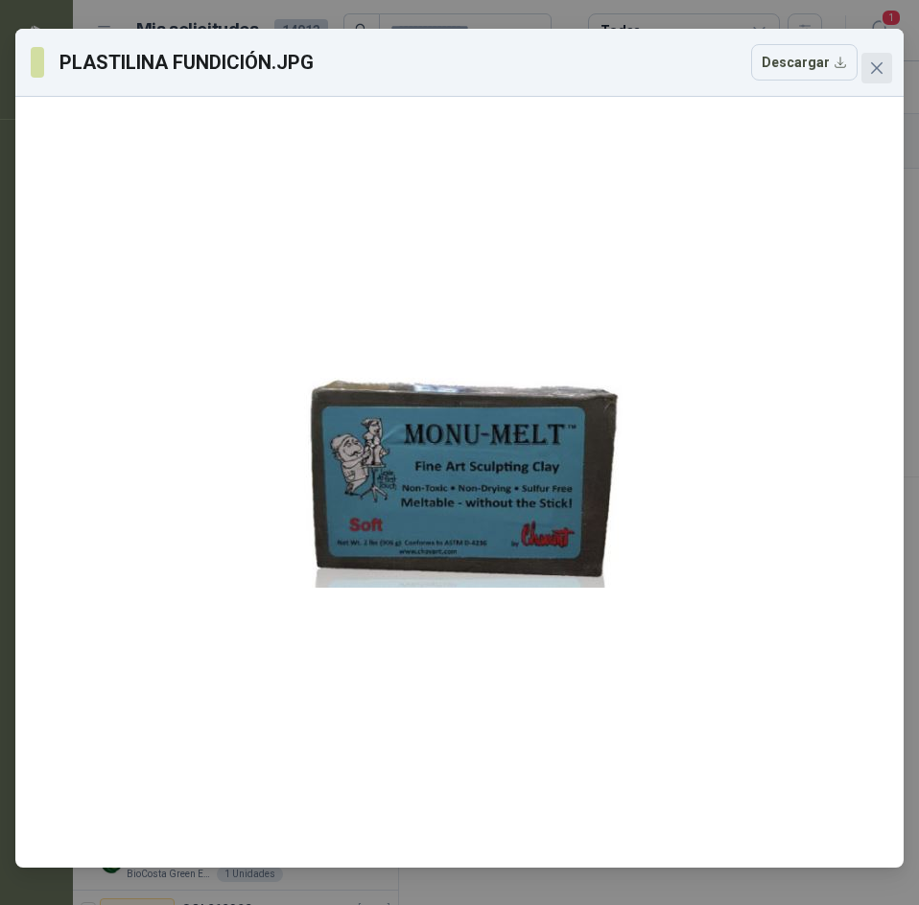
drag, startPoint x: 872, startPoint y: 81, endPoint x: 851, endPoint y: 81, distance: 21.1
click at [871, 81] on button "Close" at bounding box center [876, 68] width 31 height 31
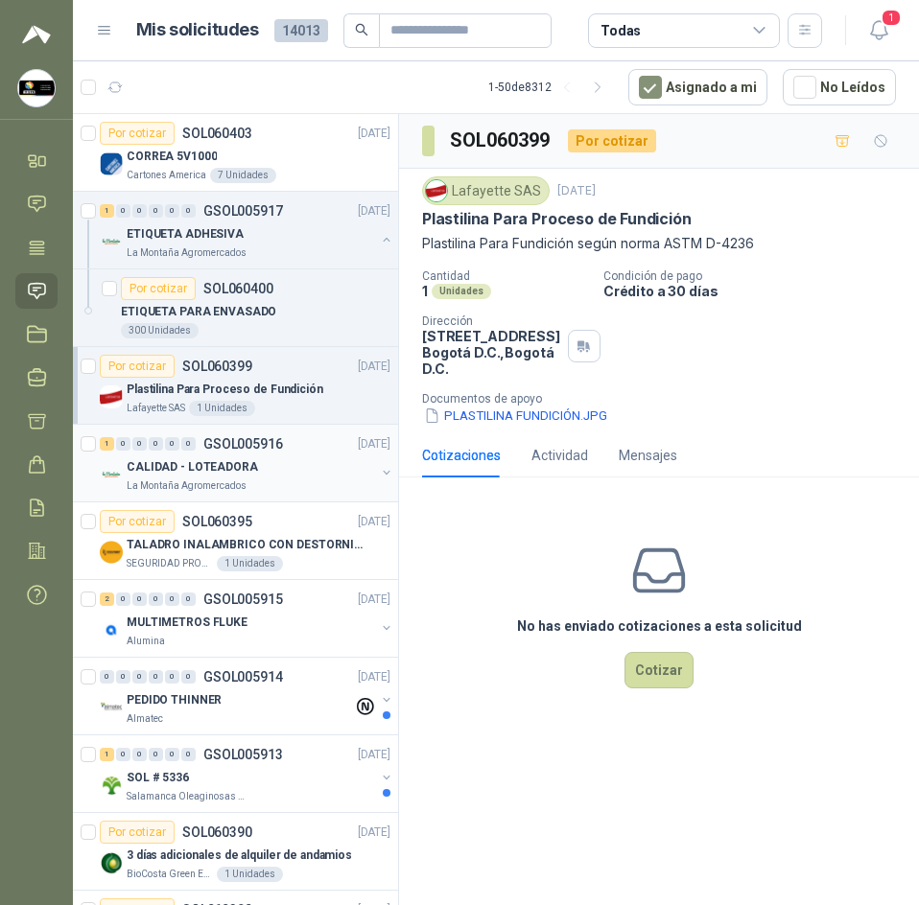
click at [164, 473] on p "CALIDAD - LOTEADORA" at bounding box center [192, 467] width 131 height 18
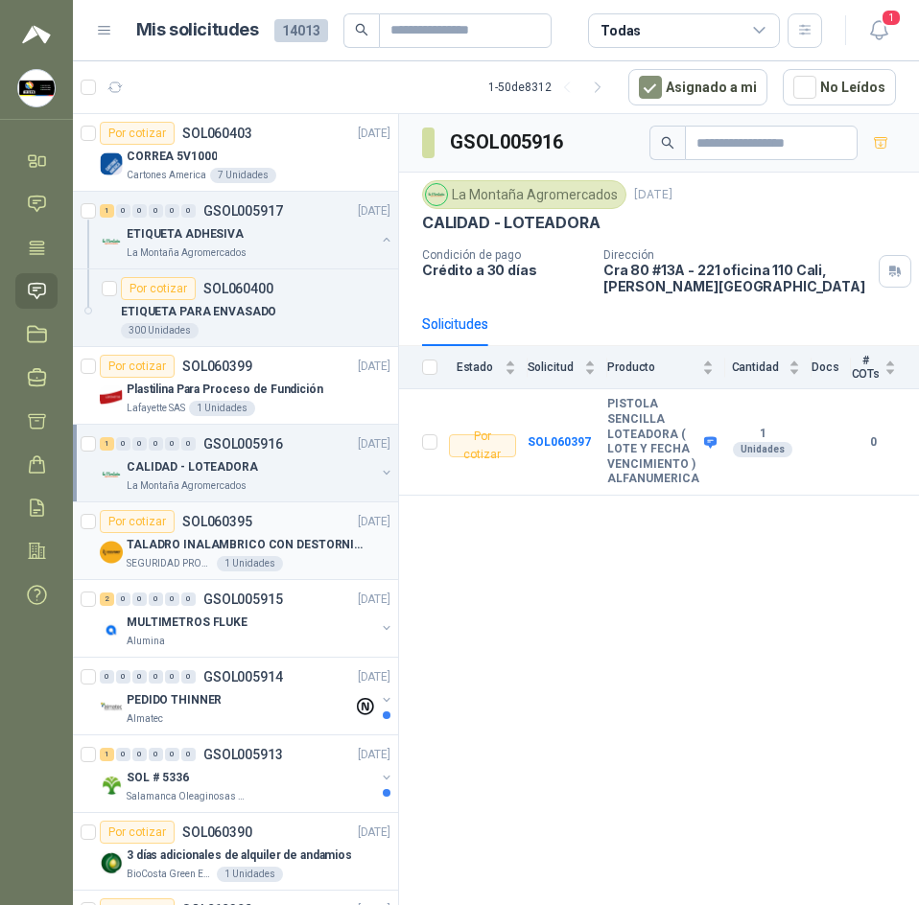
click at [281, 527] on div "Por cotizar SOL060395 06/10/25" at bounding box center [245, 521] width 291 height 23
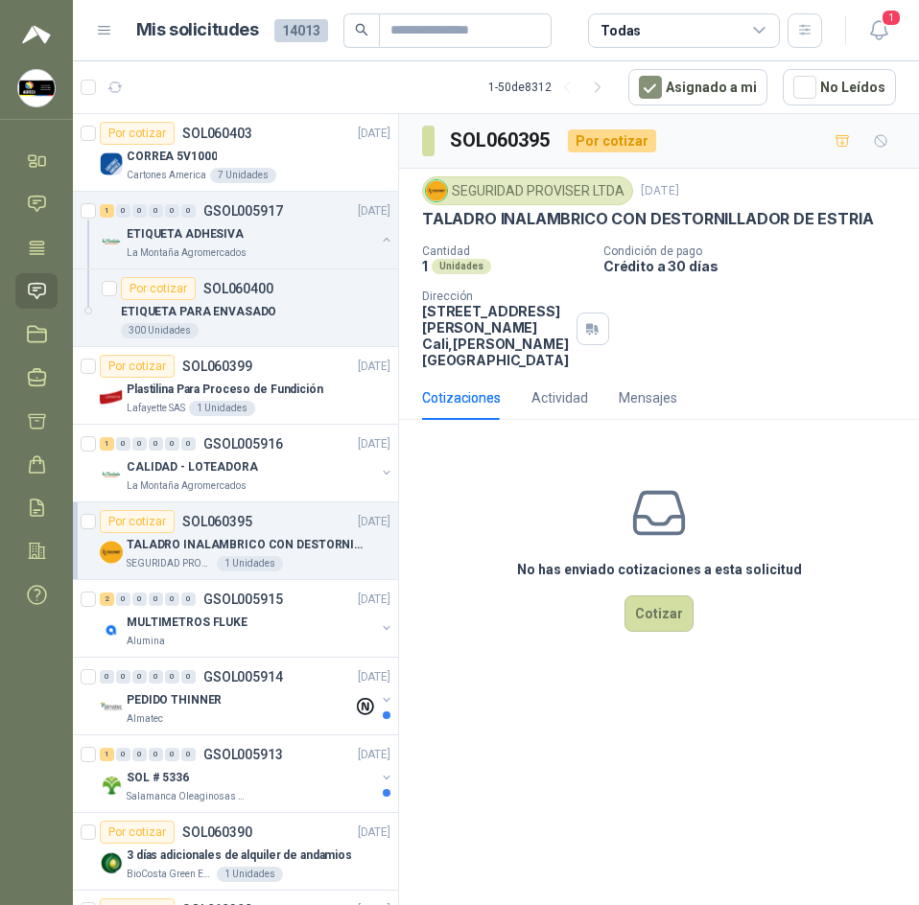
click at [622, 222] on p "TALADRO INALAMBRICO CON DESTORNILLADOR DE ESTRIA" at bounding box center [647, 219] width 451 height 20
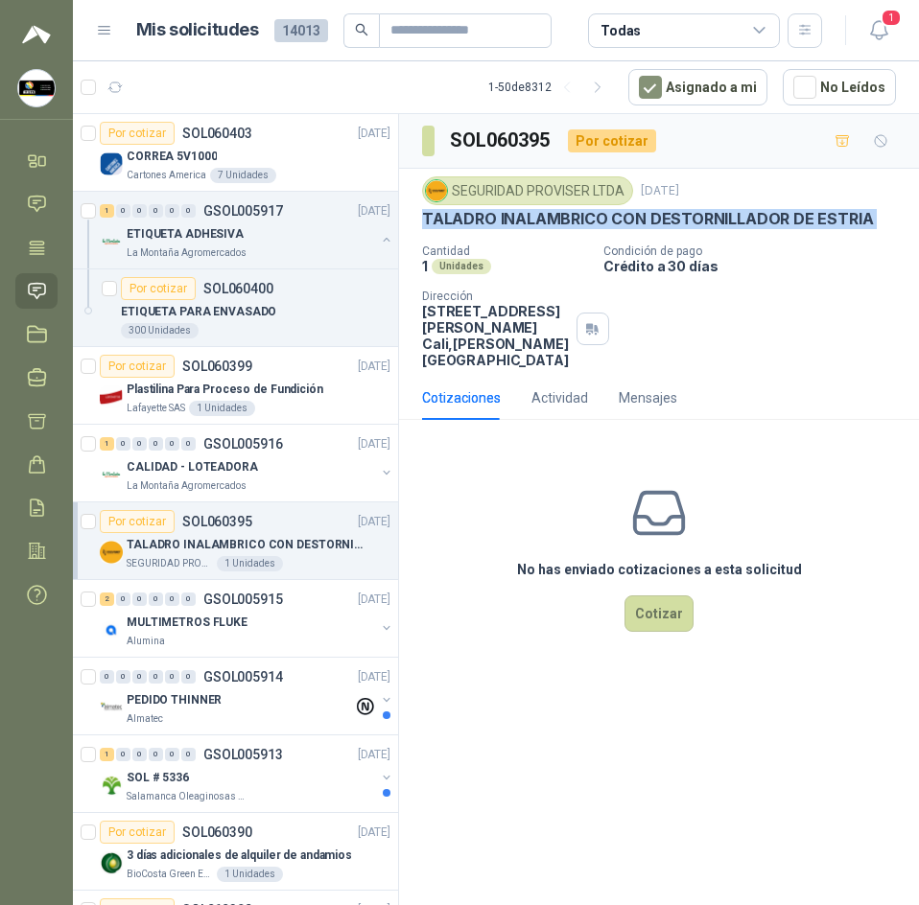
click at [622, 222] on p "TALADRO INALAMBRICO CON DESTORNILLADOR DE ESTRIA" at bounding box center [647, 219] width 451 height 20
copy p "TALADRO INALAMBRICO CON DESTORNILLADOR DE ESTRIA"
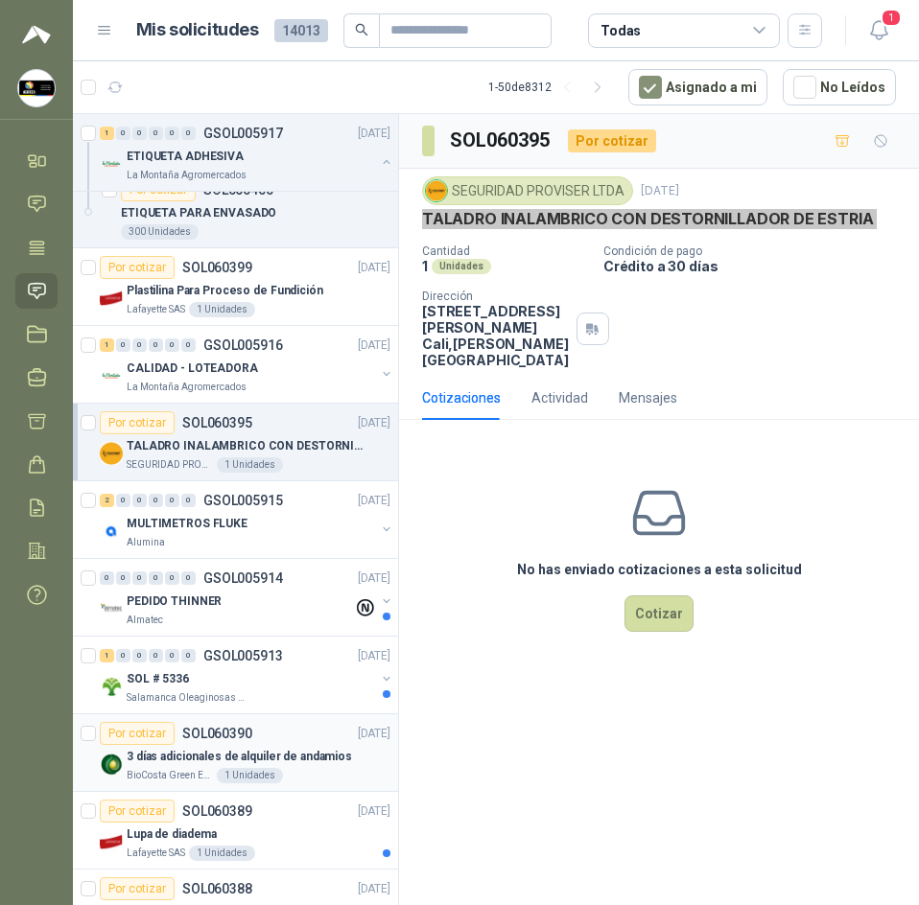
scroll to position [479, 0]
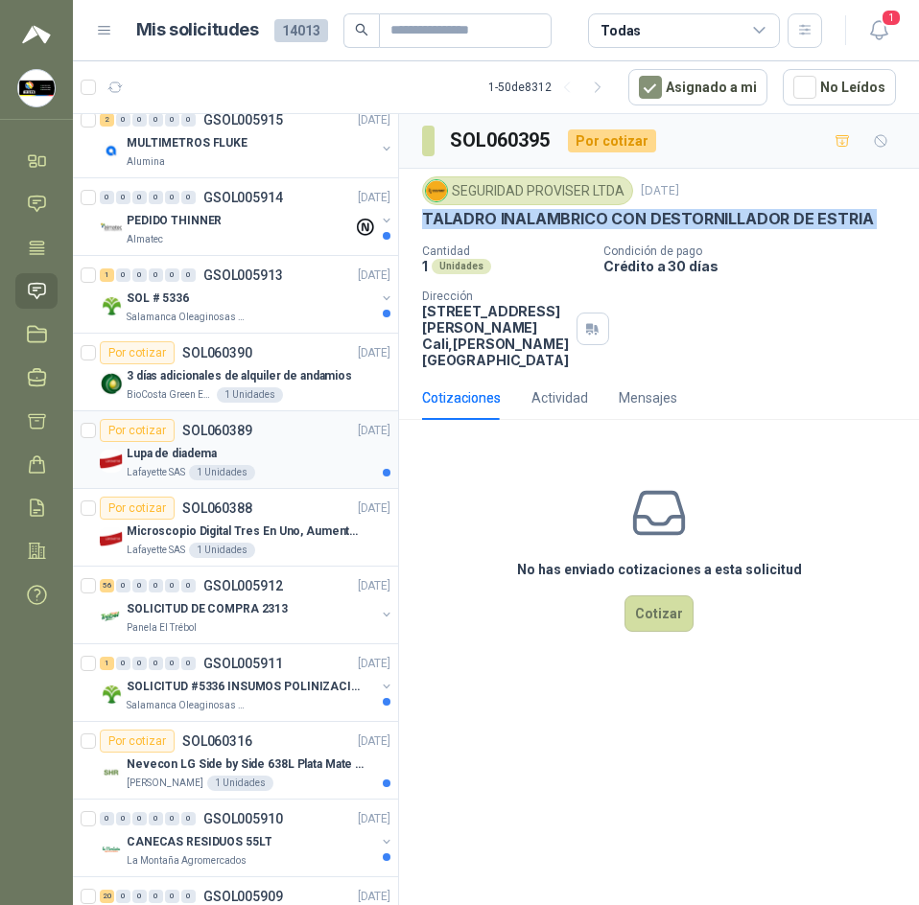
click at [280, 454] on div "Lupa de diadema" at bounding box center [259, 453] width 264 height 23
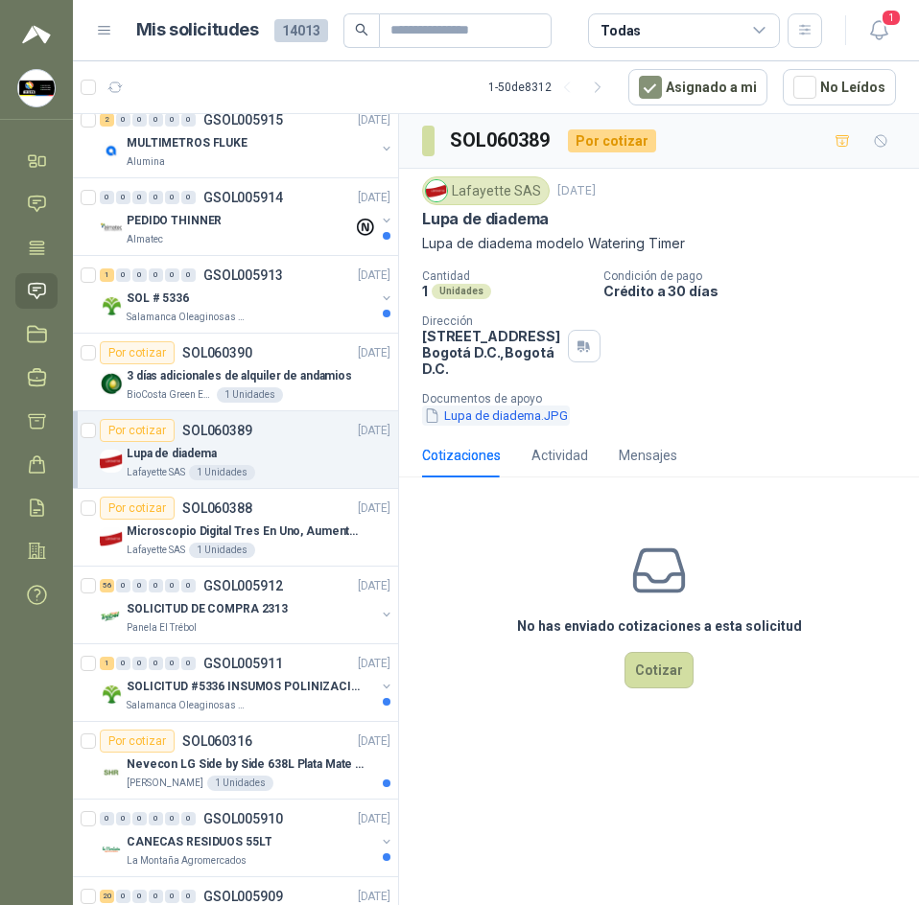
click at [479, 422] on button "Lupa de diadema.JPG" at bounding box center [496, 416] width 148 height 20
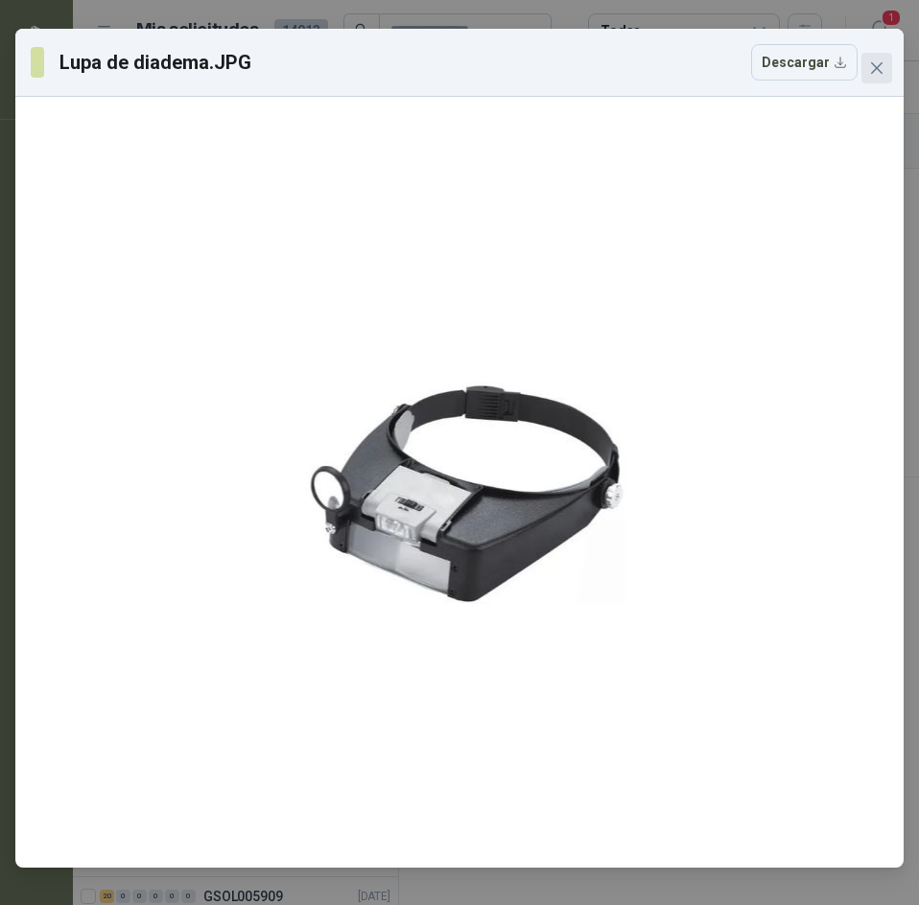
click at [869, 54] on button "Close" at bounding box center [876, 68] width 31 height 31
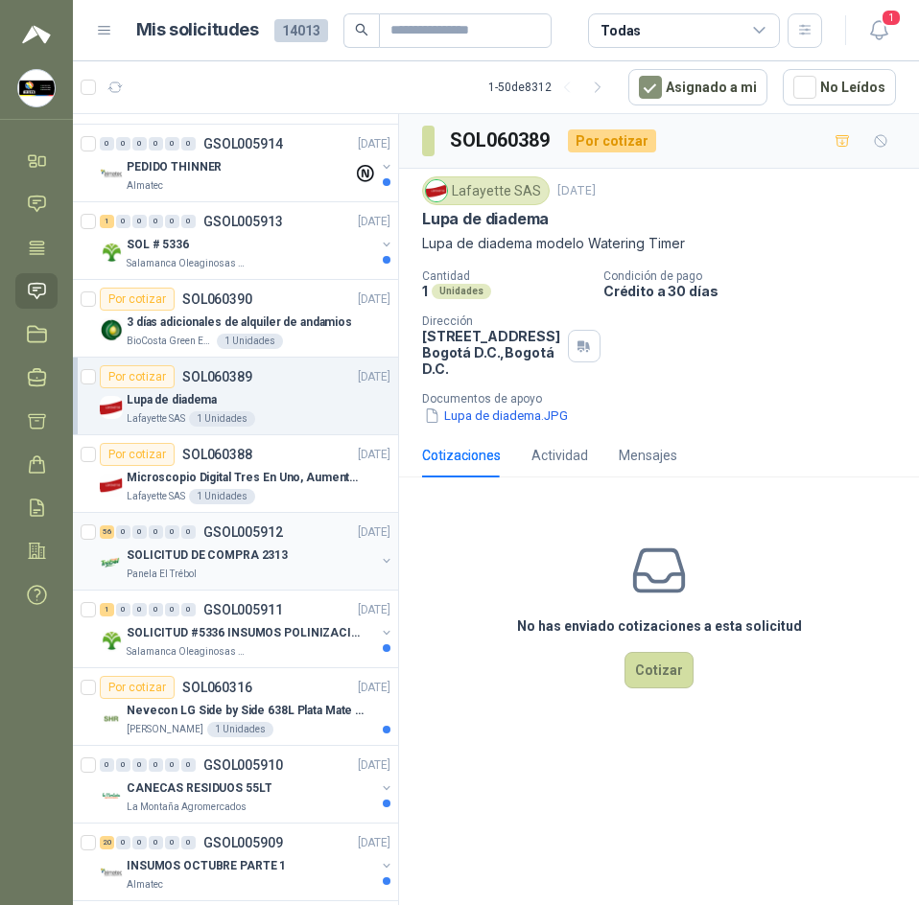
scroll to position [575, 0]
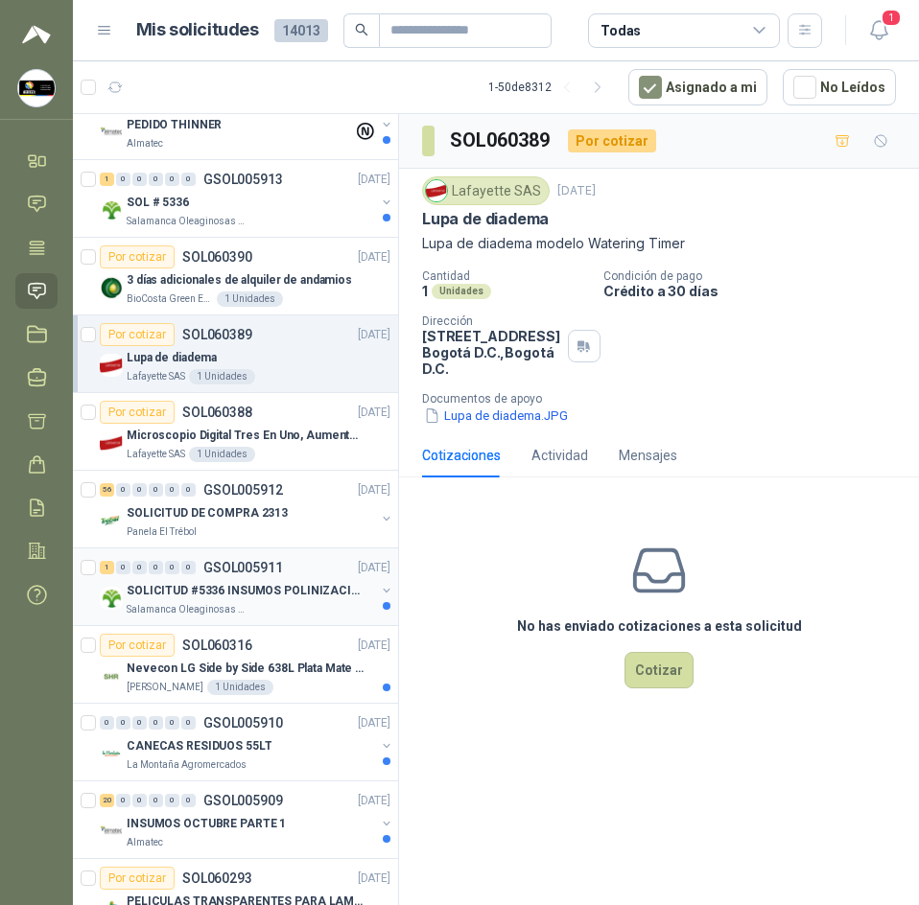
click at [250, 561] on p "GSOL005911" at bounding box center [243, 567] width 80 height 13
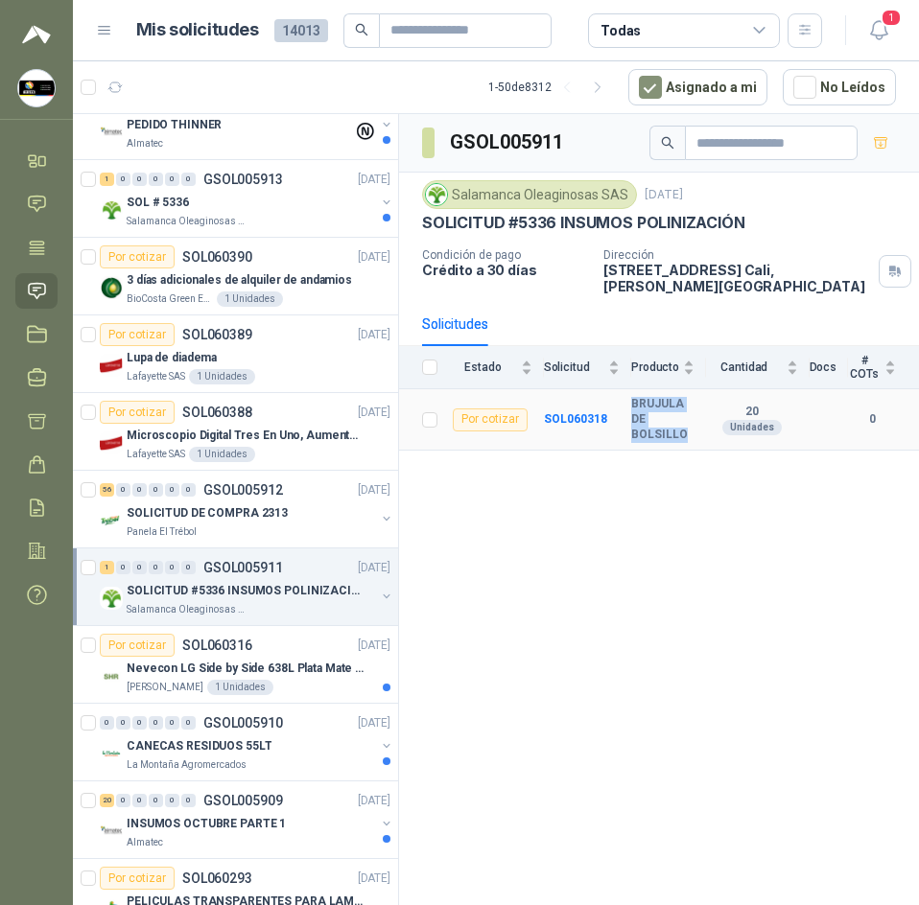
drag, startPoint x: 631, startPoint y: 390, endPoint x: 686, endPoint y: 426, distance: 65.2
click at [686, 426] on tr "Por cotizar SOL060318 BRUJULA DE BOLSILLO 20 Unidades 0" at bounding box center [659, 419] width 520 height 61
copy tr "BRUJULA DE BOLSILLO"
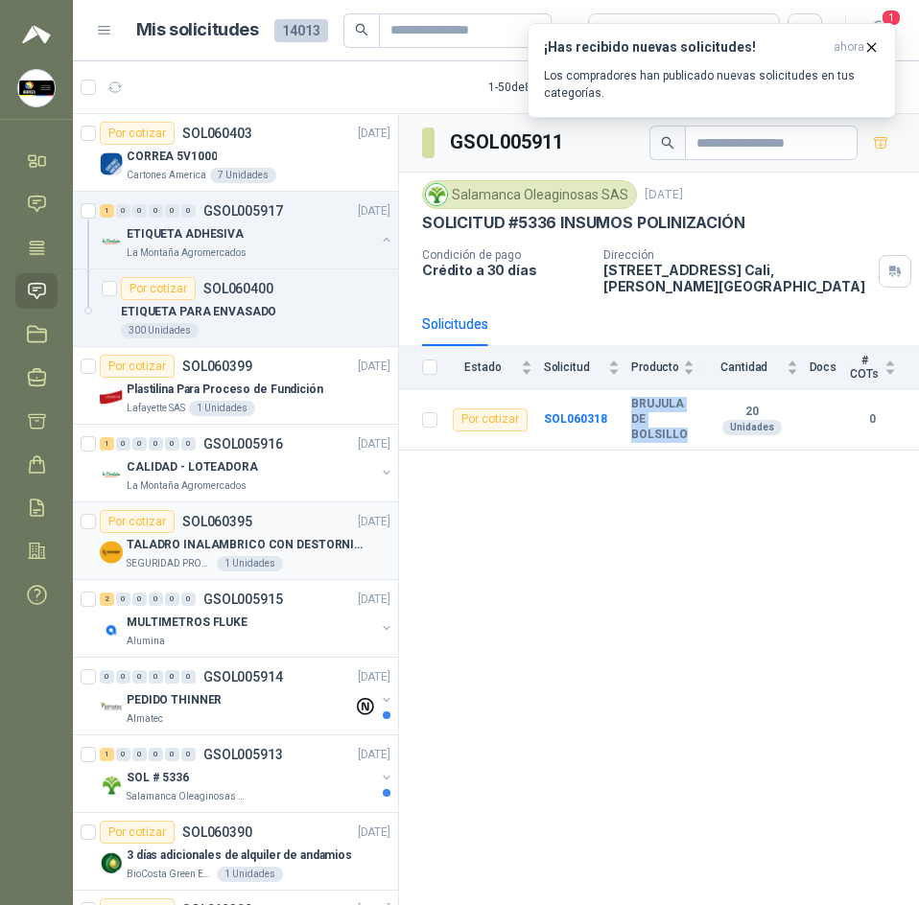
click at [251, 543] on p "TALADRO INALAMBRICO CON DESTORNILLADOR DE ESTRIA" at bounding box center [246, 545] width 239 height 18
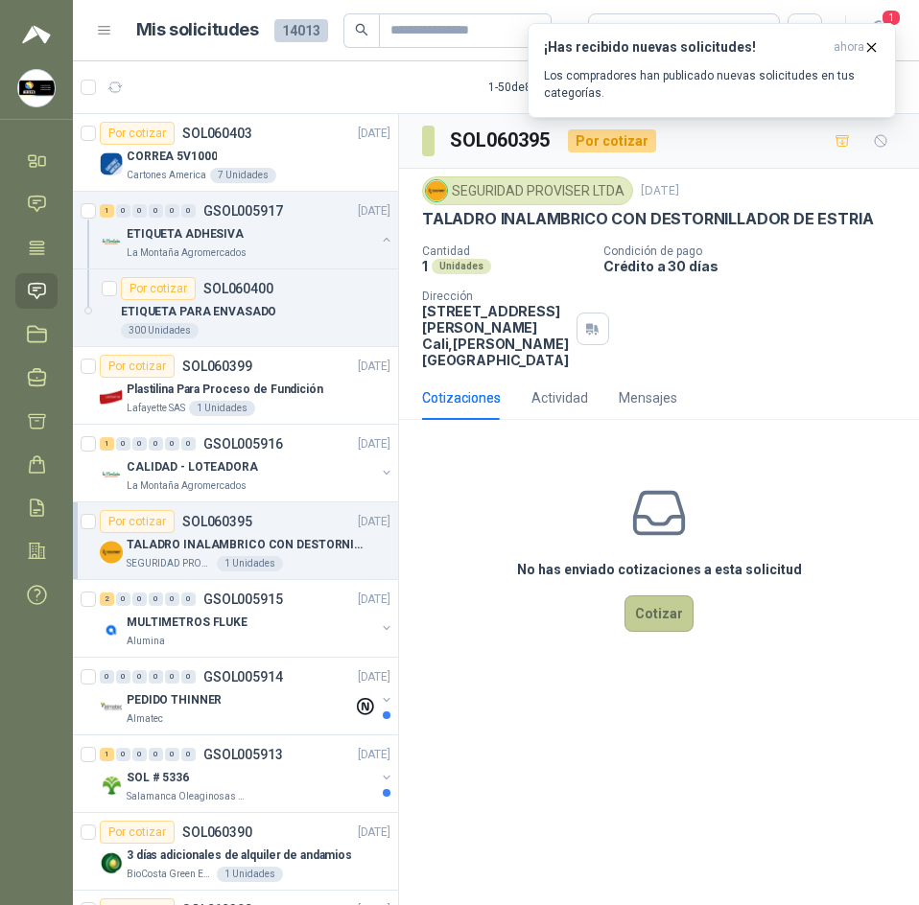
click at [650, 623] on button "Cotizar" at bounding box center [658, 614] width 69 height 36
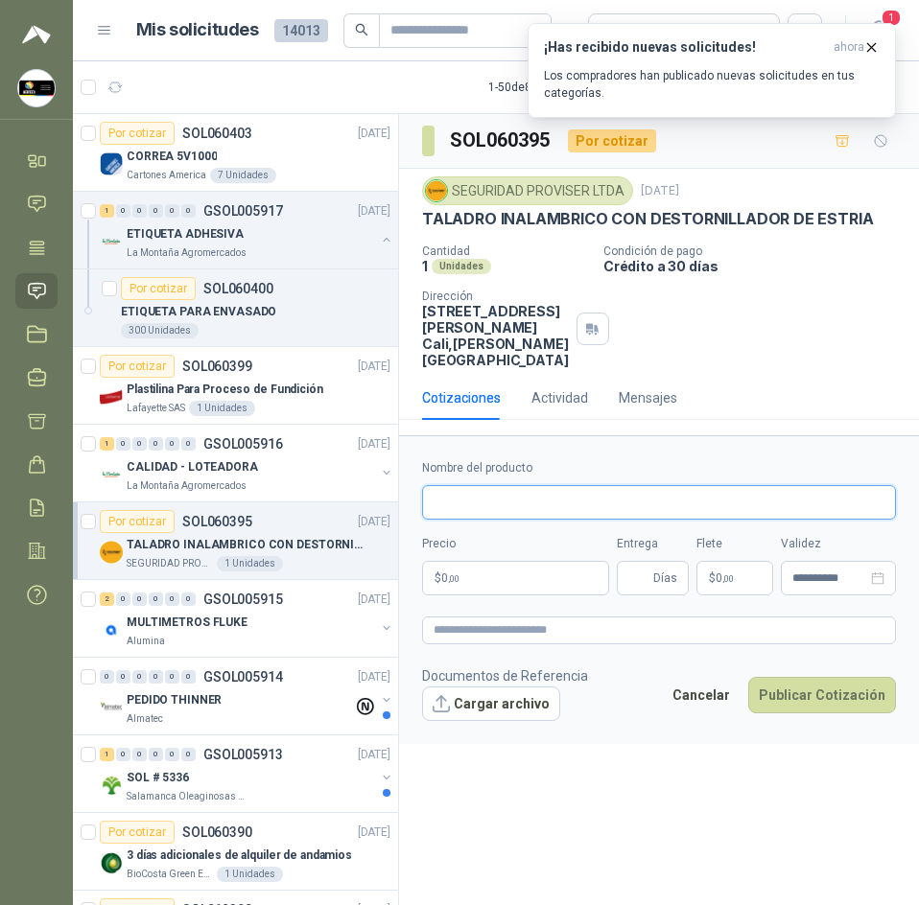
click at [533, 519] on input "Nombre del producto" at bounding box center [659, 502] width 474 height 35
paste input "**********"
drag, startPoint x: 573, startPoint y: 526, endPoint x: 440, endPoint y: 526, distance: 132.3
click at [413, 519] on form "**********" at bounding box center [659, 589] width 520 height 308
type input "**********"
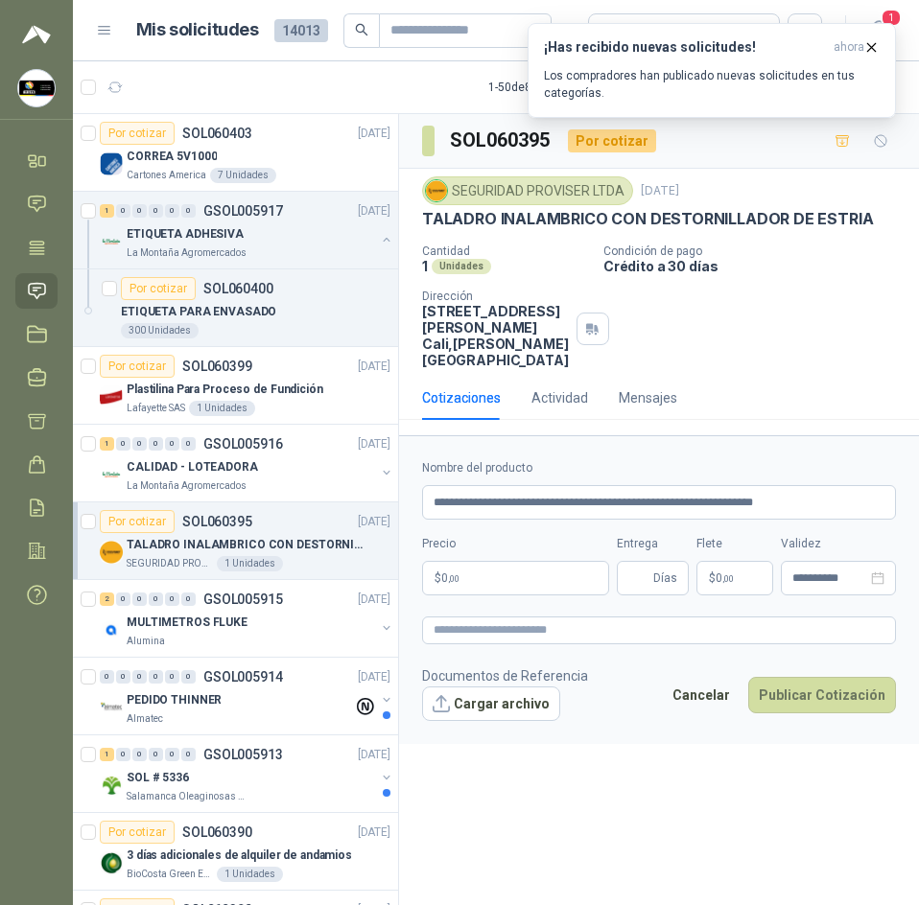
click at [488, 545] on div "**********" at bounding box center [659, 527] width 474 height 136
drag, startPoint x: 493, startPoint y: 523, endPoint x: 922, endPoint y: 520, distance: 428.7
click at [918, 520] on html "Sandra Delgado Soluciones Industriales D&D Inicio Chat Tareas Solicitudes Licit…" at bounding box center [459, 452] width 919 height 905
click at [530, 644] on textarea at bounding box center [659, 631] width 474 height 28
paste textarea "**********"
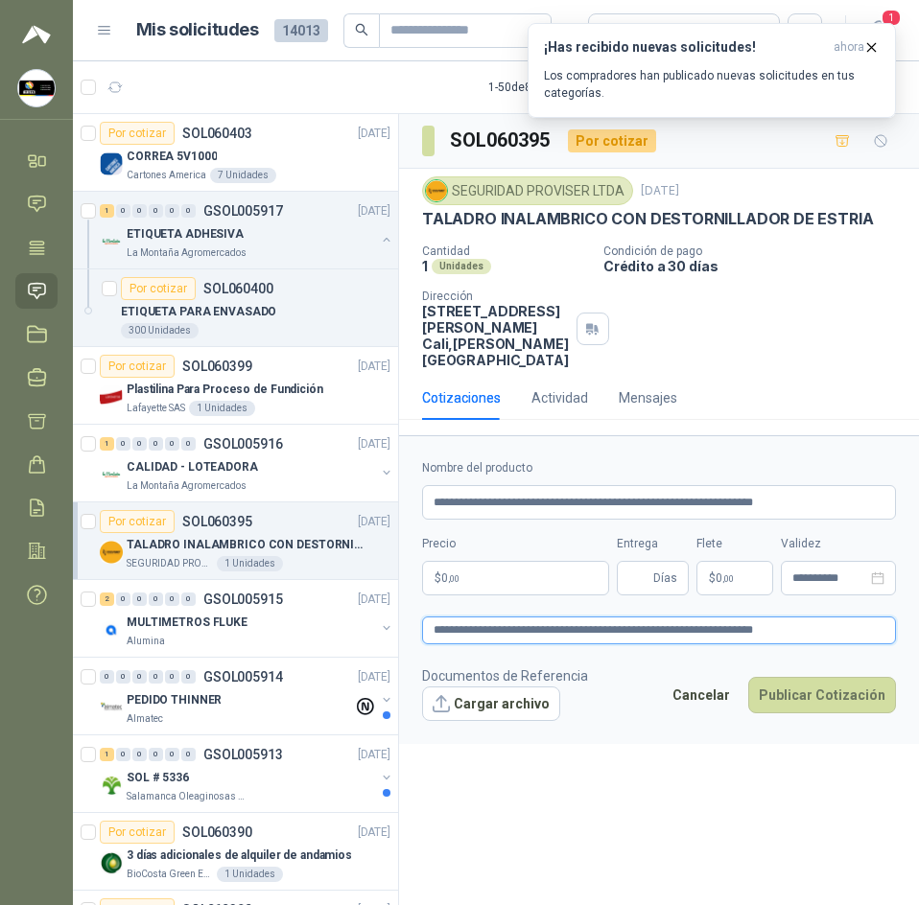
type textarea "**********"
click at [491, 605] on body "Sandra Delgado Soluciones Industriales D&D Inicio Chat Tareas Solicitudes Licit…" at bounding box center [459, 452] width 919 height 905
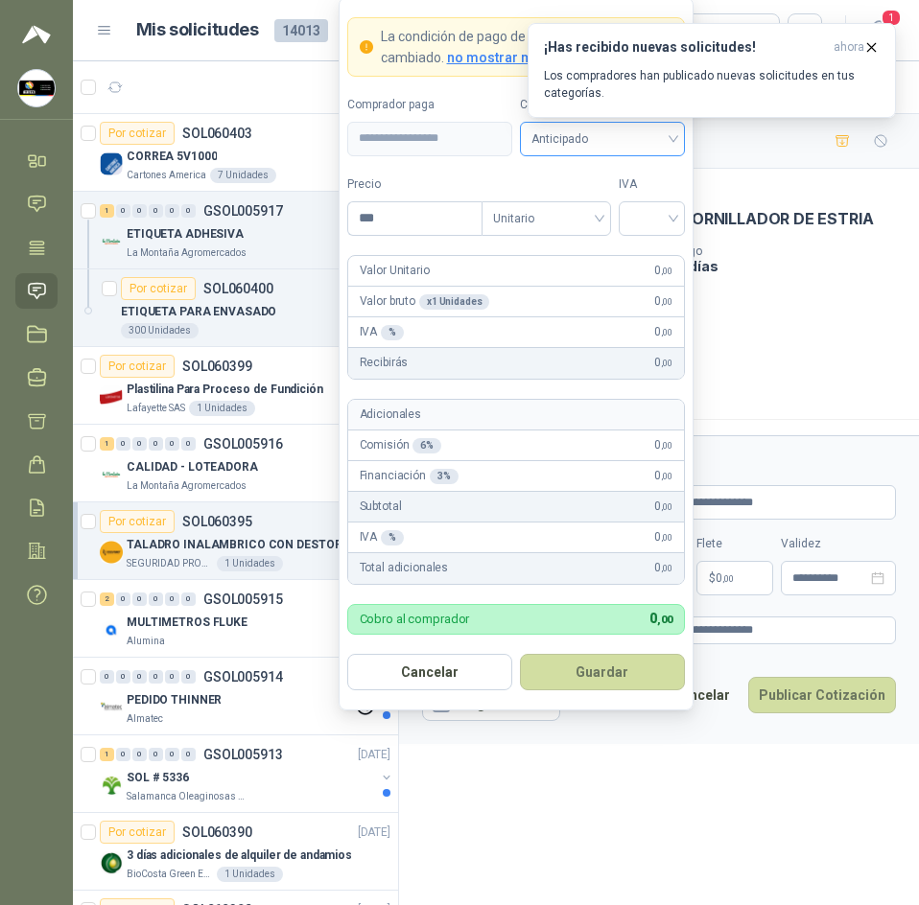
click at [574, 147] on span "Anticipado" at bounding box center [602, 139] width 142 height 29
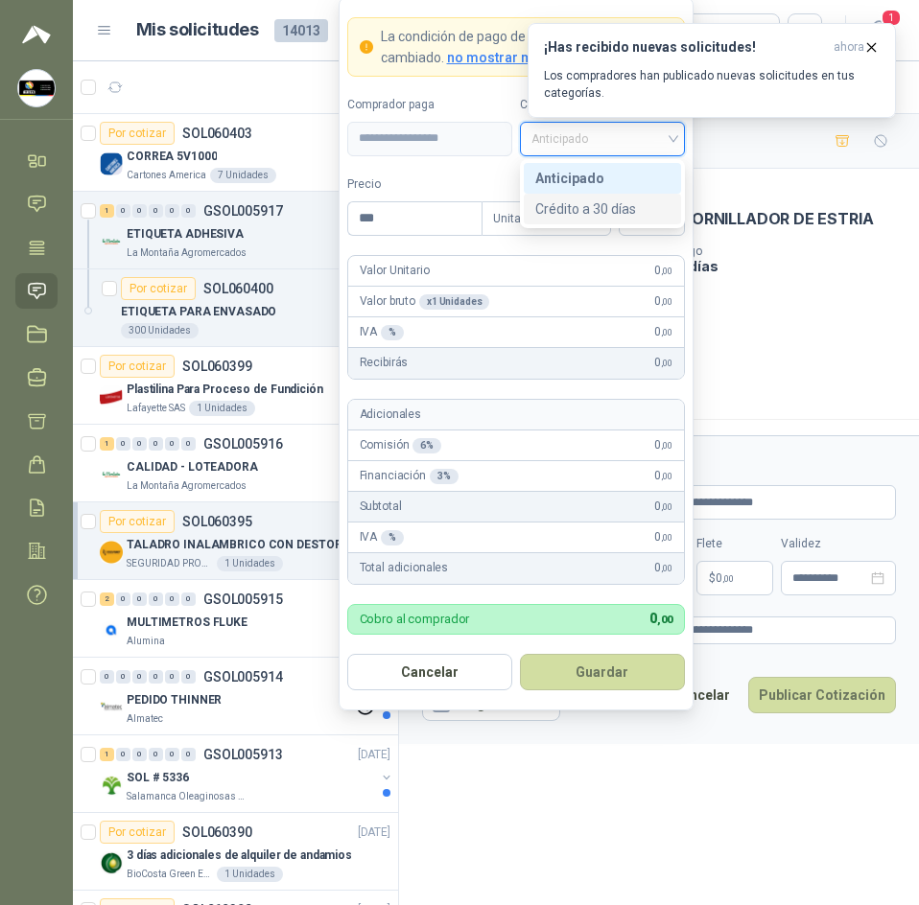
click at [576, 203] on div "Crédito a 30 días" at bounding box center [602, 209] width 134 height 21
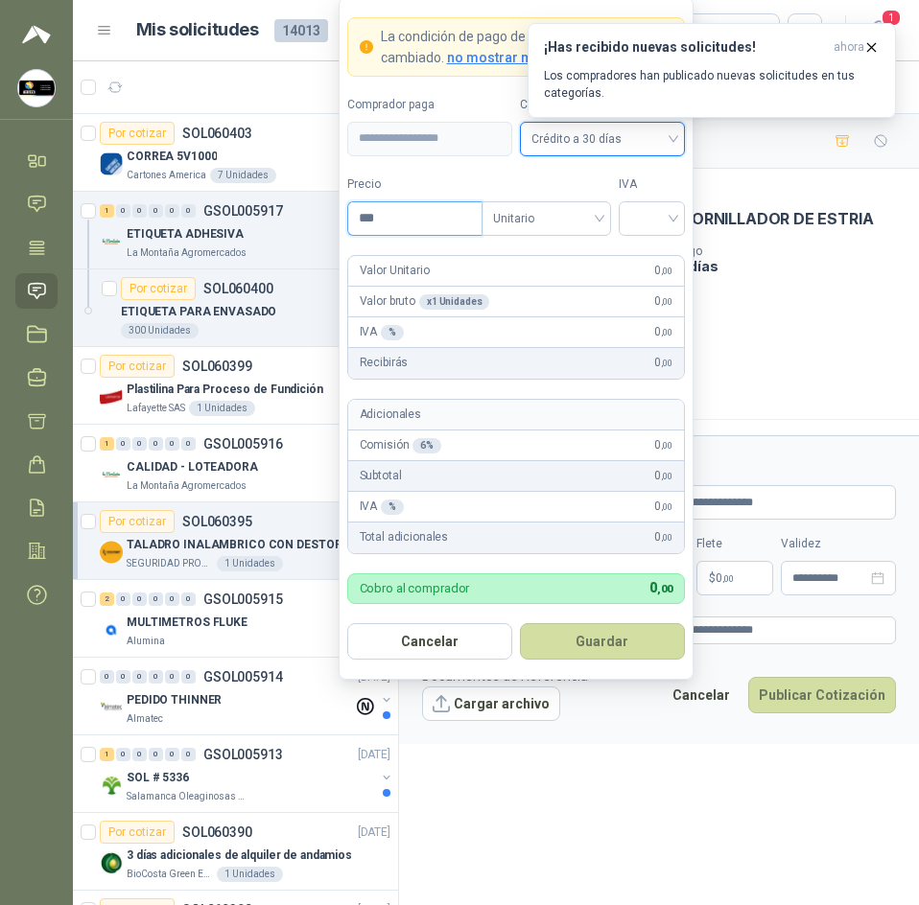
click at [429, 222] on input "***" at bounding box center [414, 218] width 133 height 33
type input "*********"
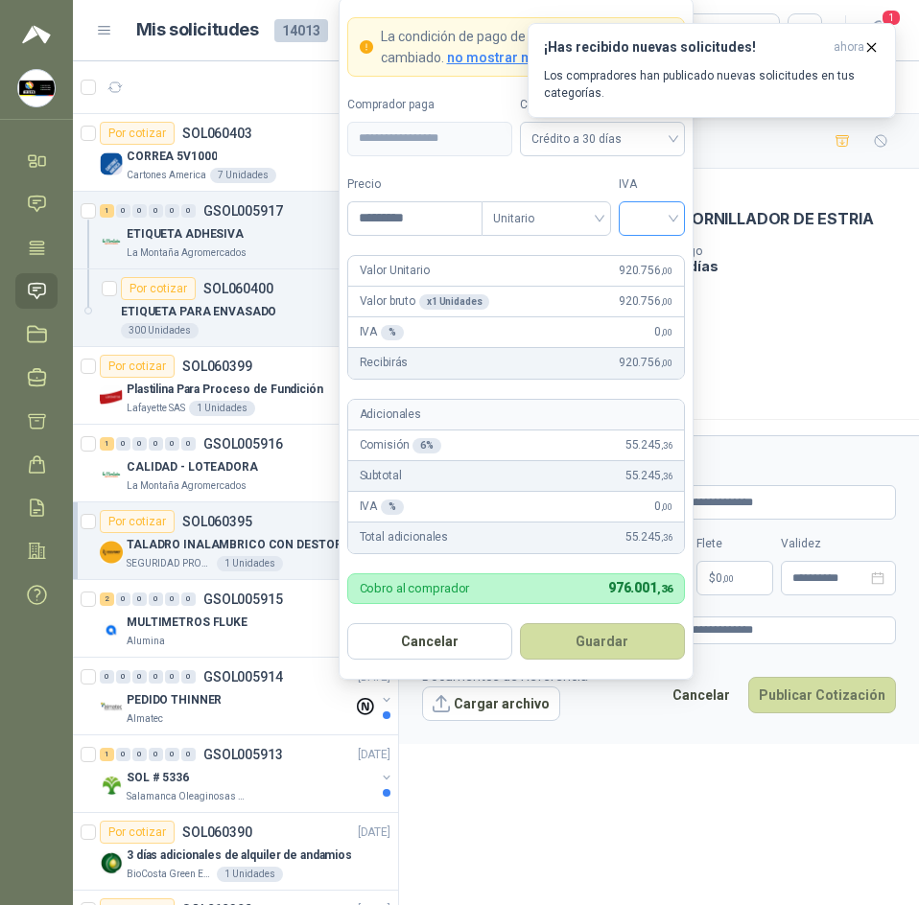
click at [639, 222] on input "search" at bounding box center [651, 216] width 43 height 29
click at [661, 245] on div "19%" at bounding box center [651, 258] width 58 height 31
click at [611, 642] on button "Guardar" at bounding box center [602, 641] width 165 height 36
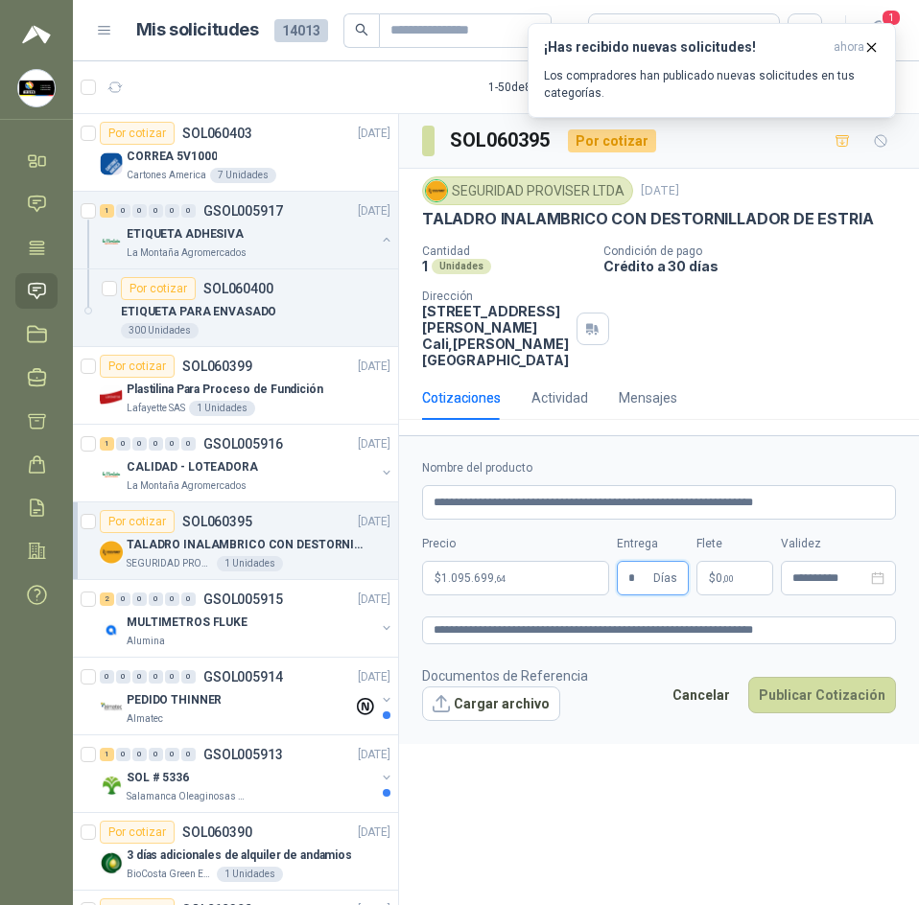
type input "*"
click at [717, 584] on span "0 ,00" at bounding box center [724, 579] width 18 height 12
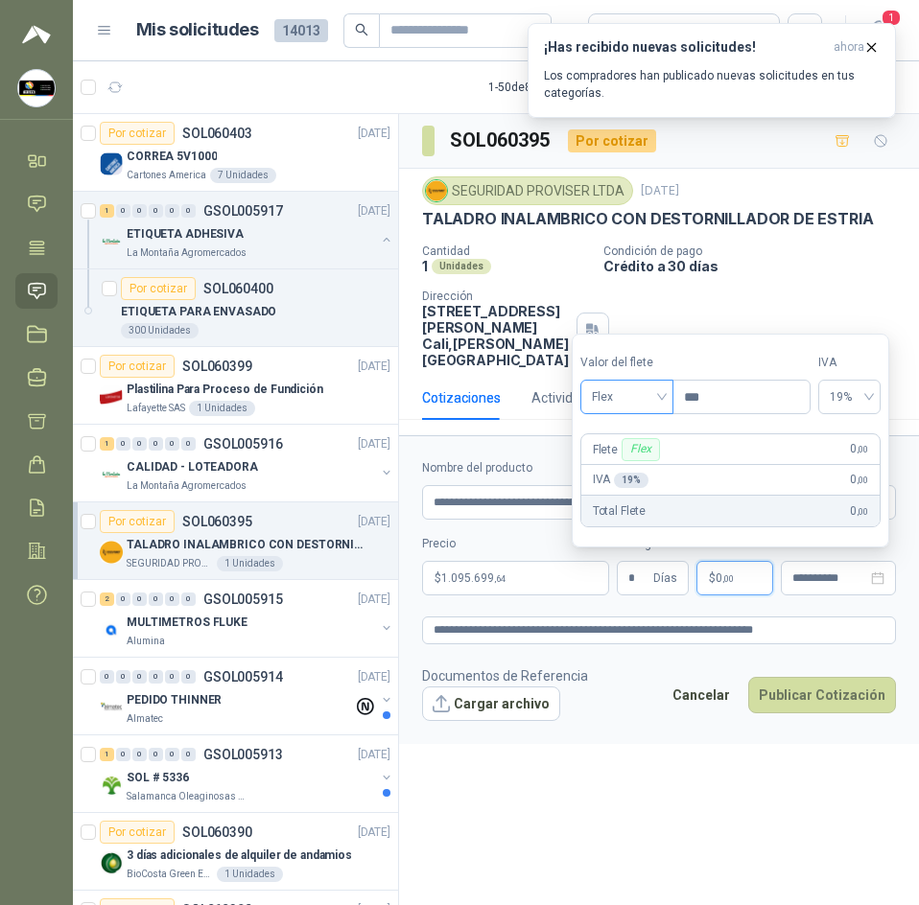
click at [642, 405] on span "Flex" at bounding box center [627, 397] width 70 height 29
click at [629, 468] on div "Incluido" at bounding box center [629, 467] width 66 height 21
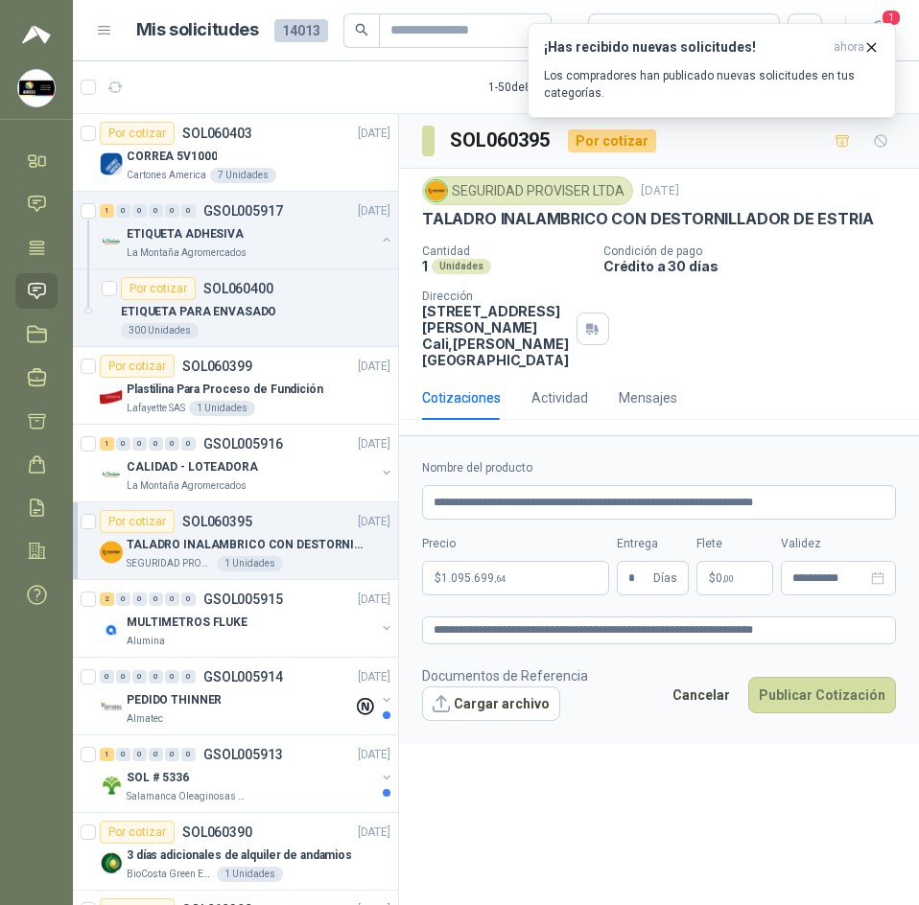
click at [612, 721] on footer "Documentos de Referencia Cargar archivo Cancelar Publicar Cotización" at bounding box center [659, 694] width 474 height 56
click at [801, 713] on button "Publicar Cotización" at bounding box center [822, 695] width 148 height 36
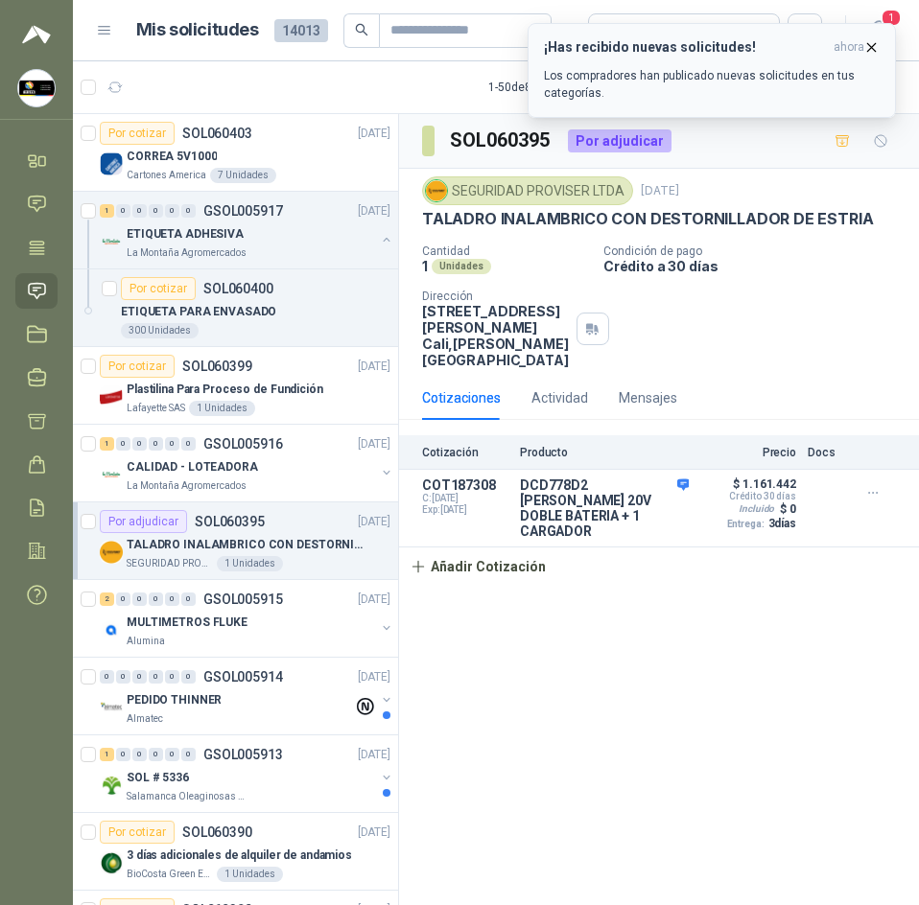
click at [876, 48] on icon "button" at bounding box center [871, 47] width 16 height 16
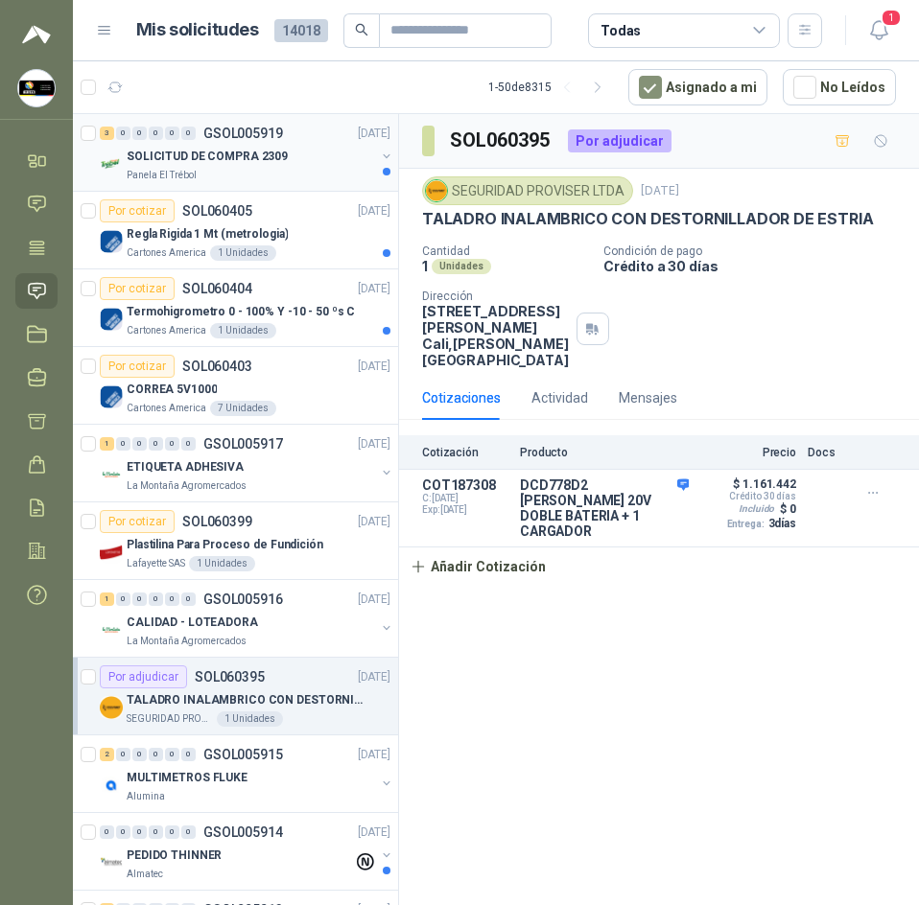
click at [233, 166] on div "SOLICITUD DE COMPRA 2309" at bounding box center [251, 156] width 248 height 23
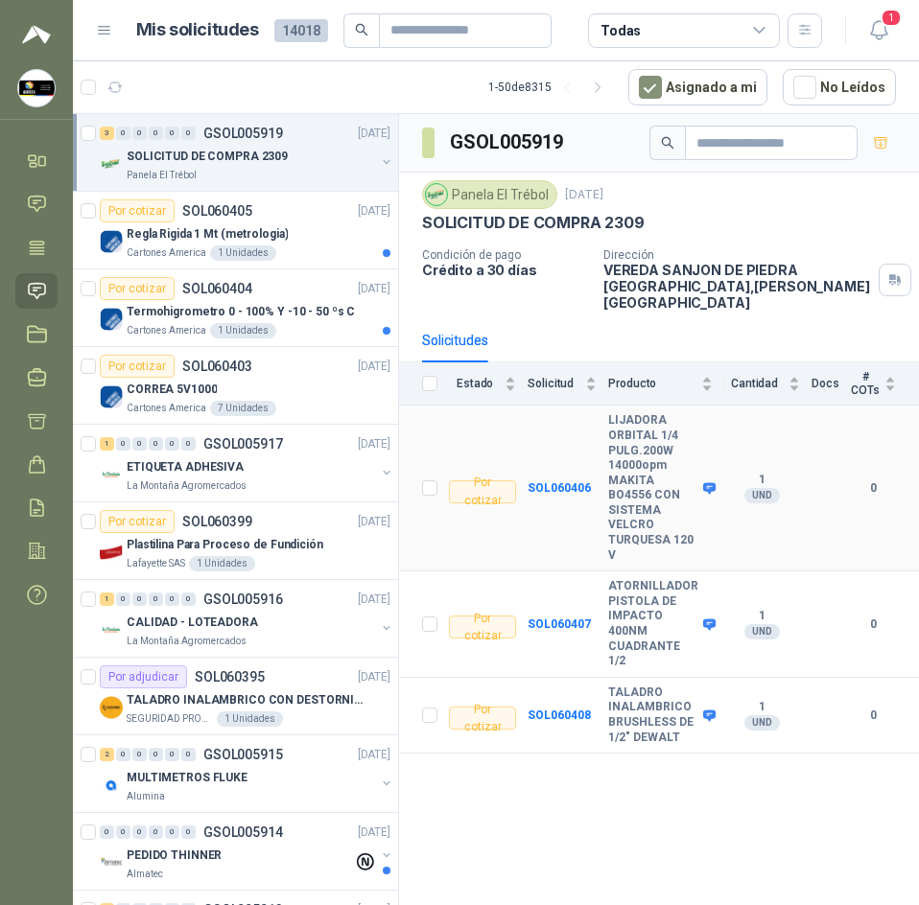
click at [628, 413] on b "LIJADORA ORBITAL 1/4 PULG.200W 14000opm MAKITA BO4556 CON SISTEMA VELCRO TURQUE…" at bounding box center [653, 488] width 90 height 150
click at [660, 700] on b "TALADRO INALAMBRICO BRUSHLESS DE 1/2" DEWALT" at bounding box center [653, 715] width 90 height 59
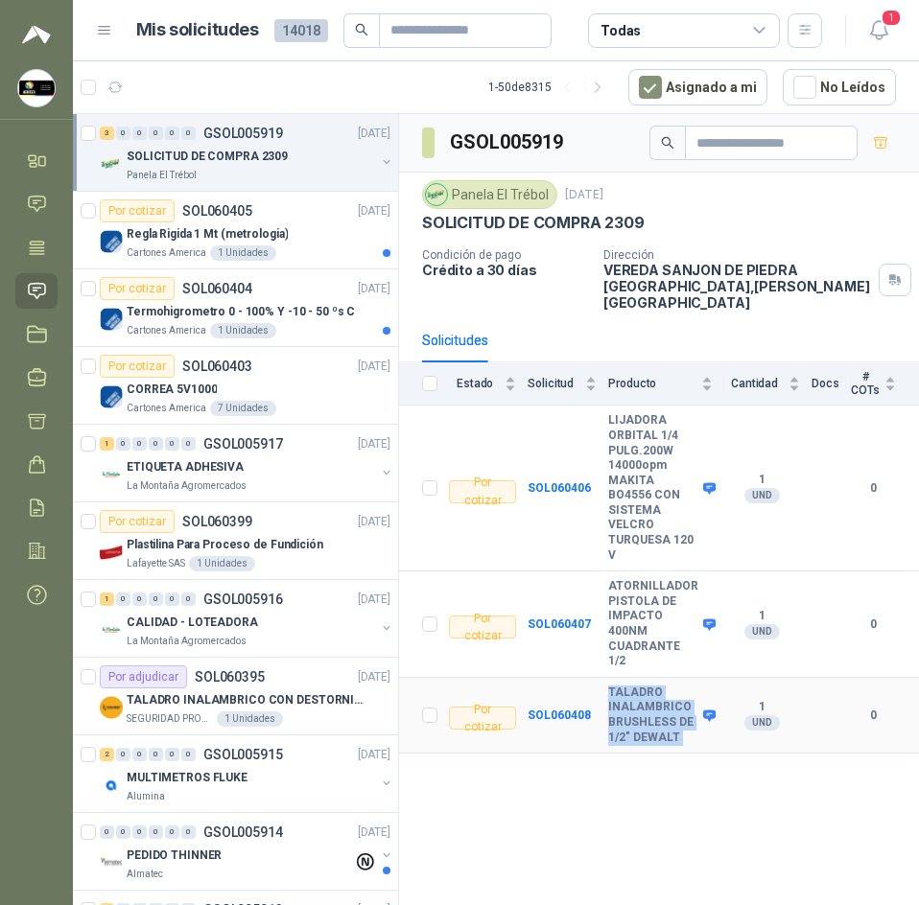
click at [660, 700] on b "TALADRO INALAMBRICO BRUSHLESS DE 1/2" DEWALT" at bounding box center [653, 715] width 90 height 59
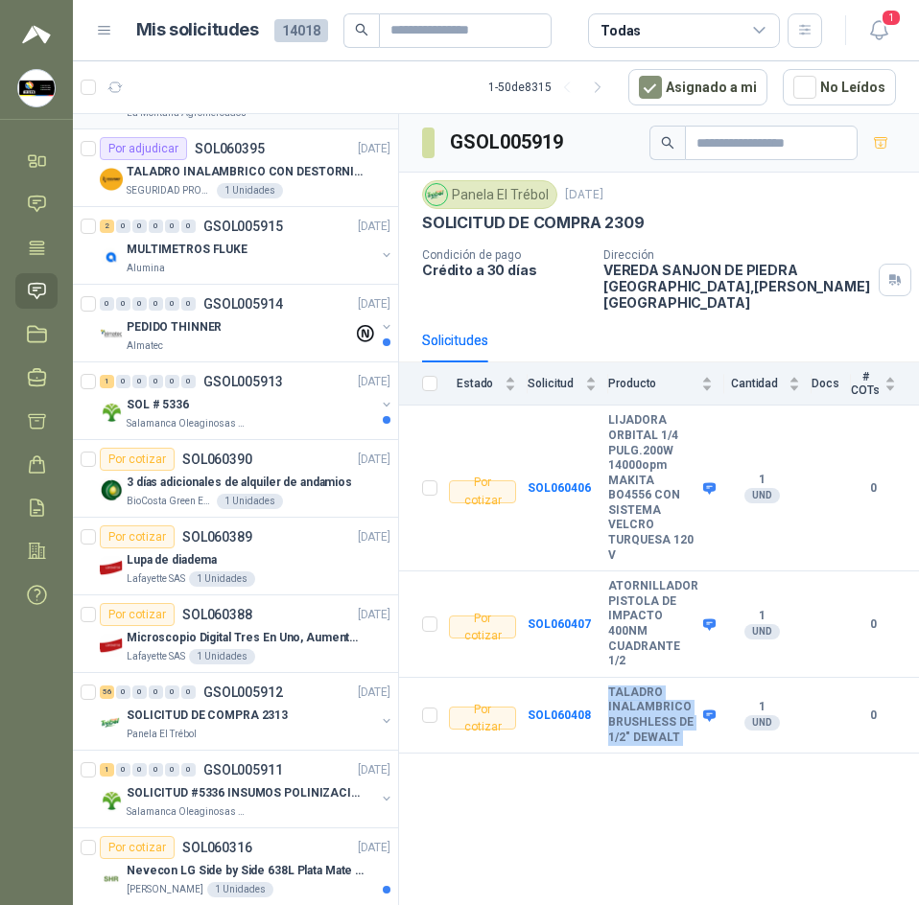
scroll to position [575, 0]
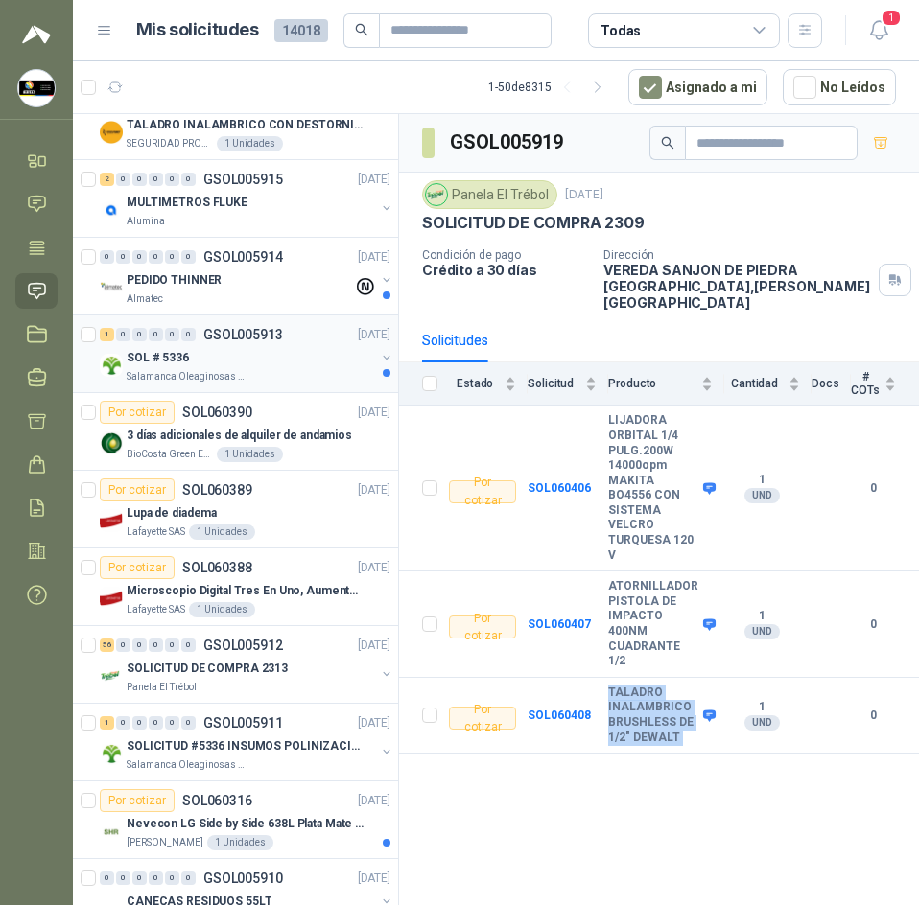
click at [314, 363] on div "SOL # 5336" at bounding box center [251, 357] width 248 height 23
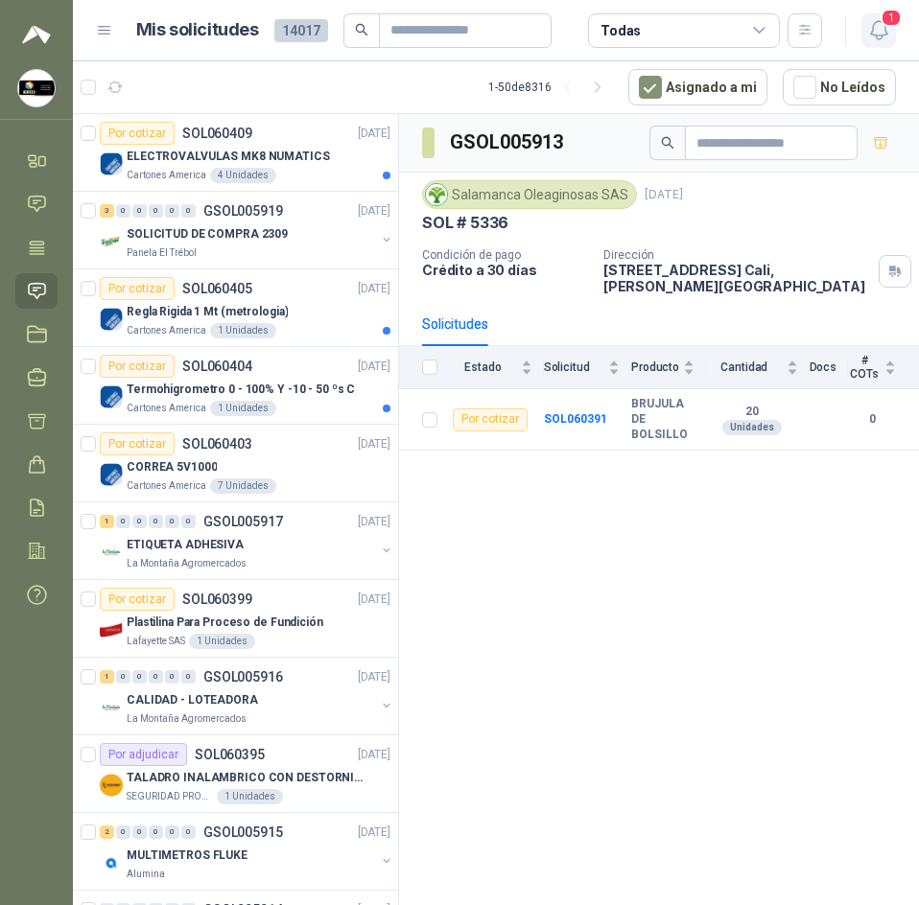
click at [880, 35] on icon "button" at bounding box center [879, 30] width 24 height 24
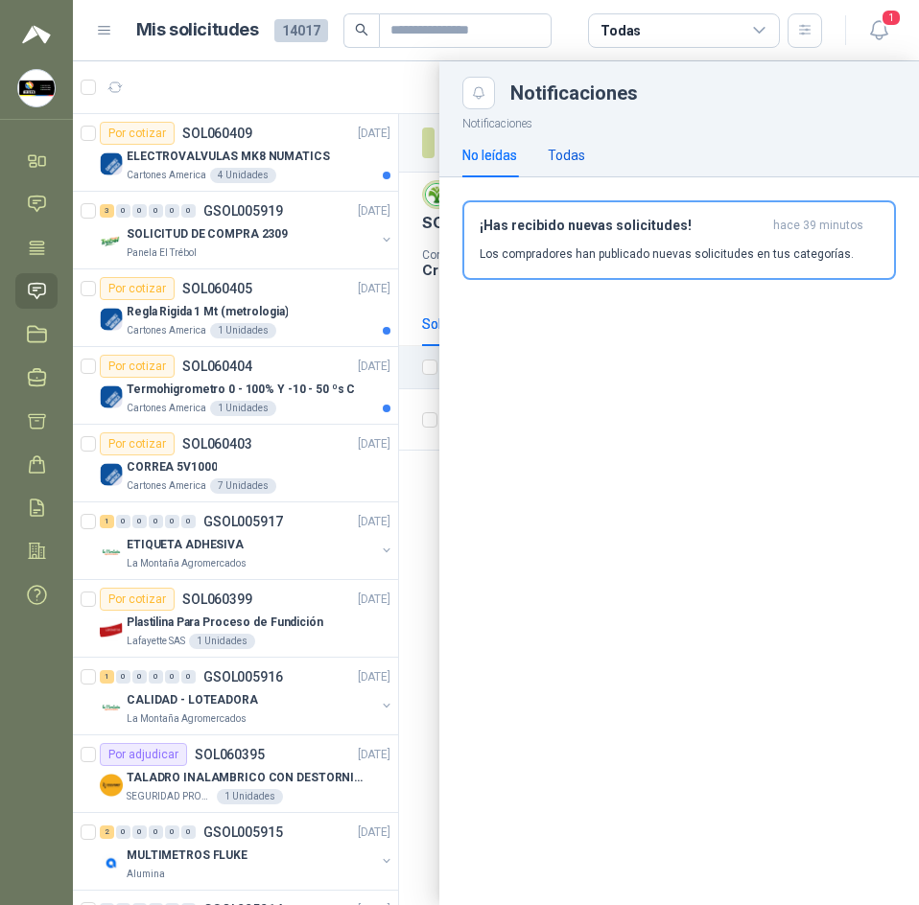
click at [572, 151] on div "Todas" at bounding box center [566, 155] width 37 height 21
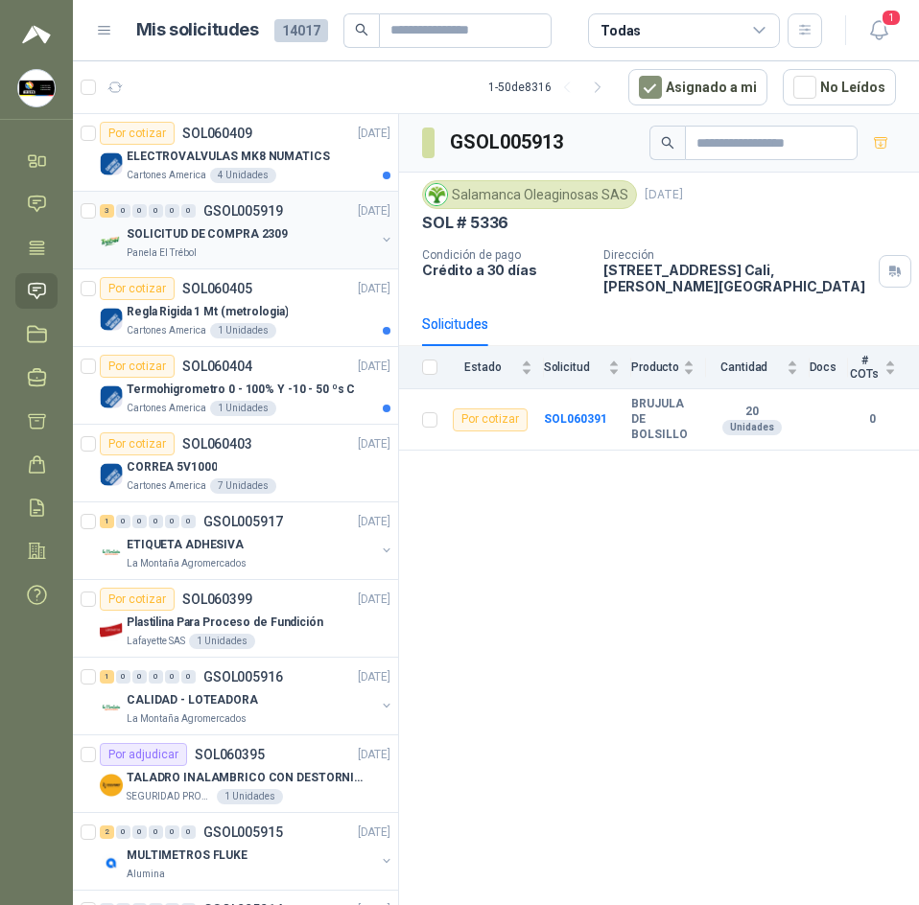
click at [207, 245] on div "Panela El Trébol" at bounding box center [251, 252] width 248 height 15
